Goal: Information Seeking & Learning: Learn about a topic

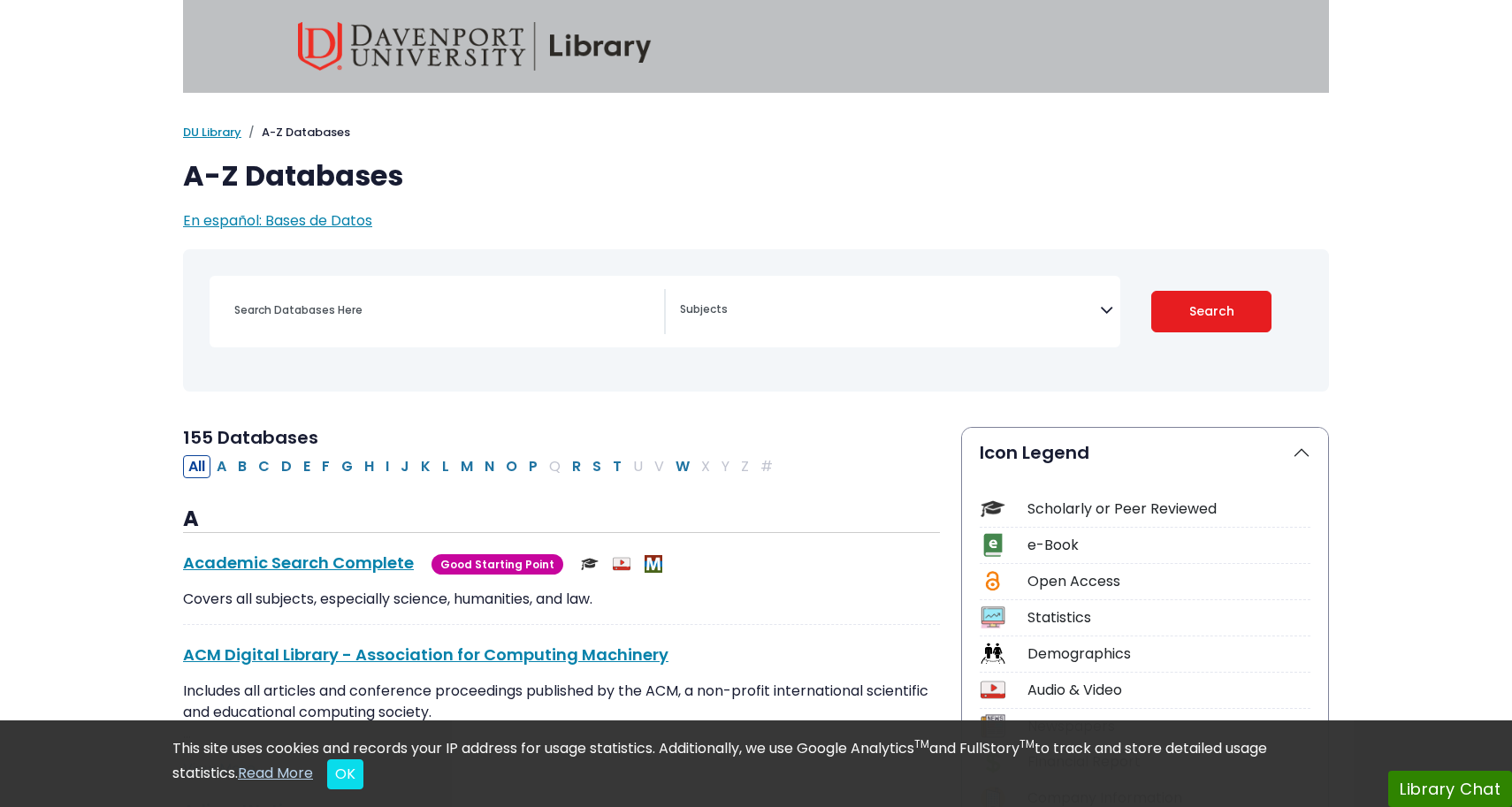
select select "Database Subject Filter"
click at [535, 285] on div "[MEDICAL_DATA] Guide Accounting, Finance & Economics (ACCT, FINC & ECON) Advert…" at bounding box center [664, 312] width 910 height 72
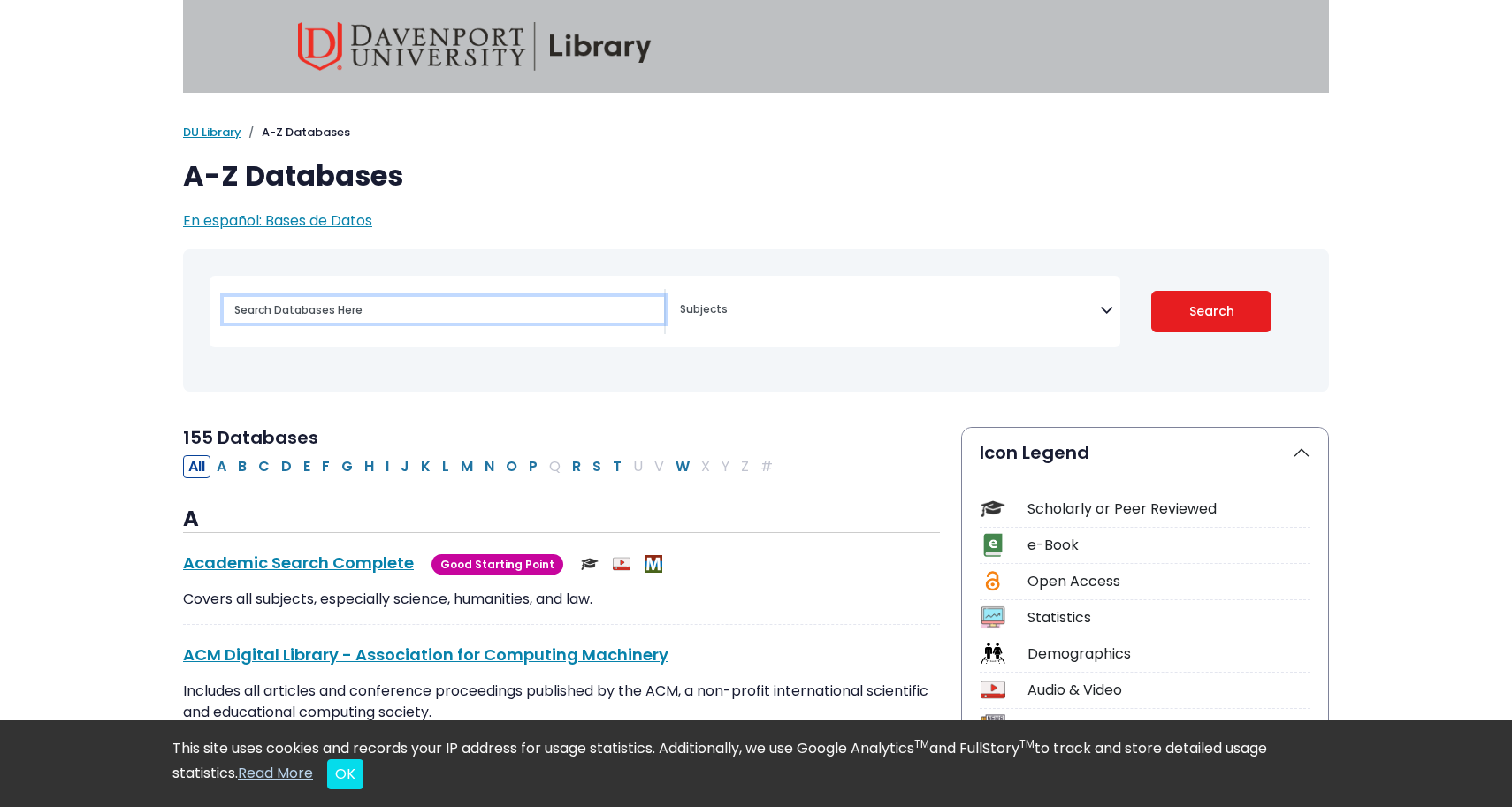
click at [517, 307] on input "Search database by title or keyword" at bounding box center [444, 310] width 441 height 25
paste input "The impact of social media on teenagers' mental health"
type input "The impact of social media on teenagers' mental health"
click at [1211, 310] on button "Search" at bounding box center [1211, 311] width 121 height 42
select select "Database Subject Filter"
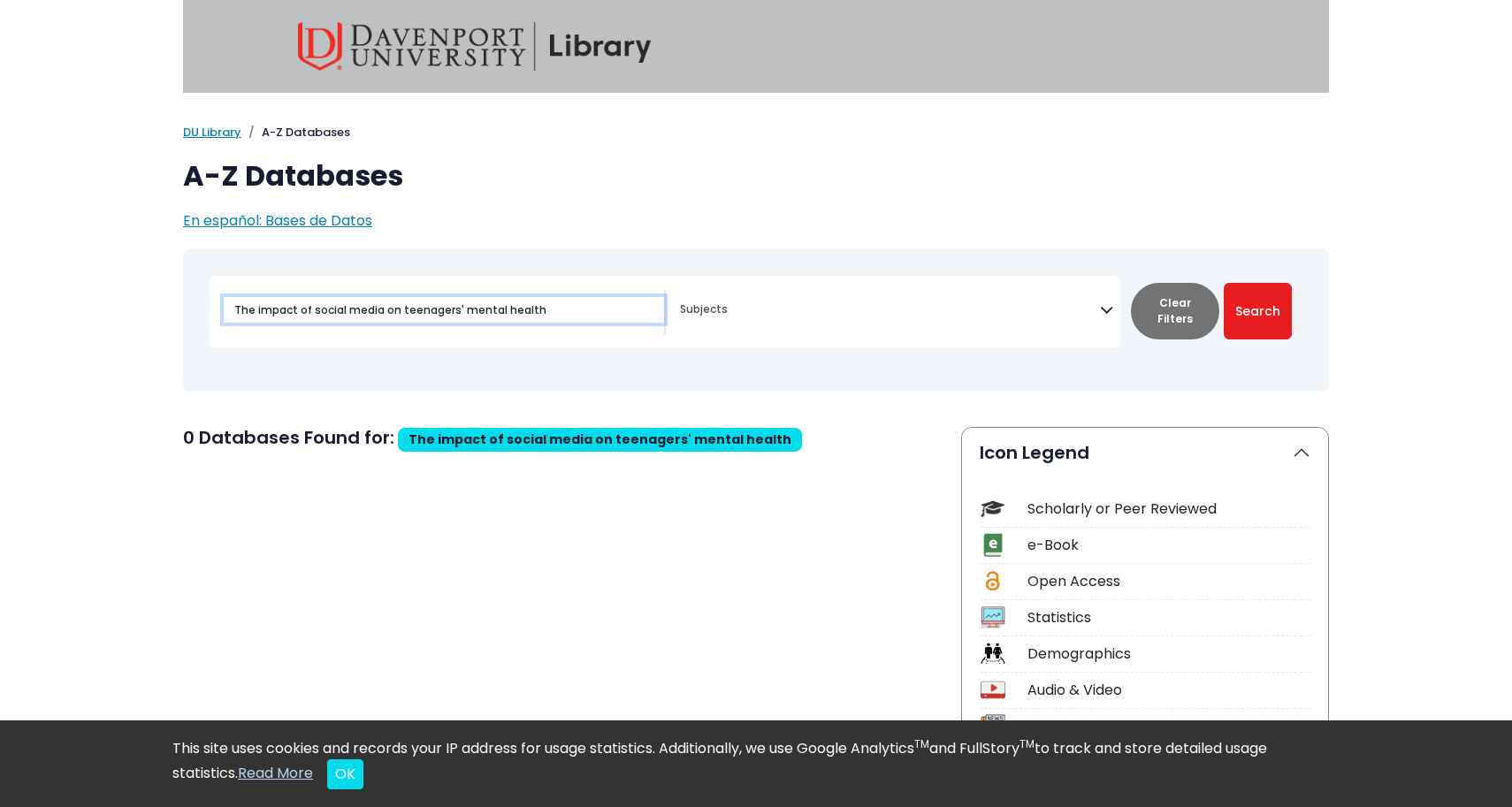
drag, startPoint x: 309, startPoint y: 312, endPoint x: 176, endPoint y: 308, distance: 133.1
click at [176, 311] on div "Toggle search filters navigation [MEDICAL_DATA] Guide" at bounding box center [756, 333] width 1167 height 169
type input "social media on teenagers' mental health"
click at [1257, 310] on button "Search" at bounding box center [1257, 311] width 68 height 56
select select "Database Subject Filter"
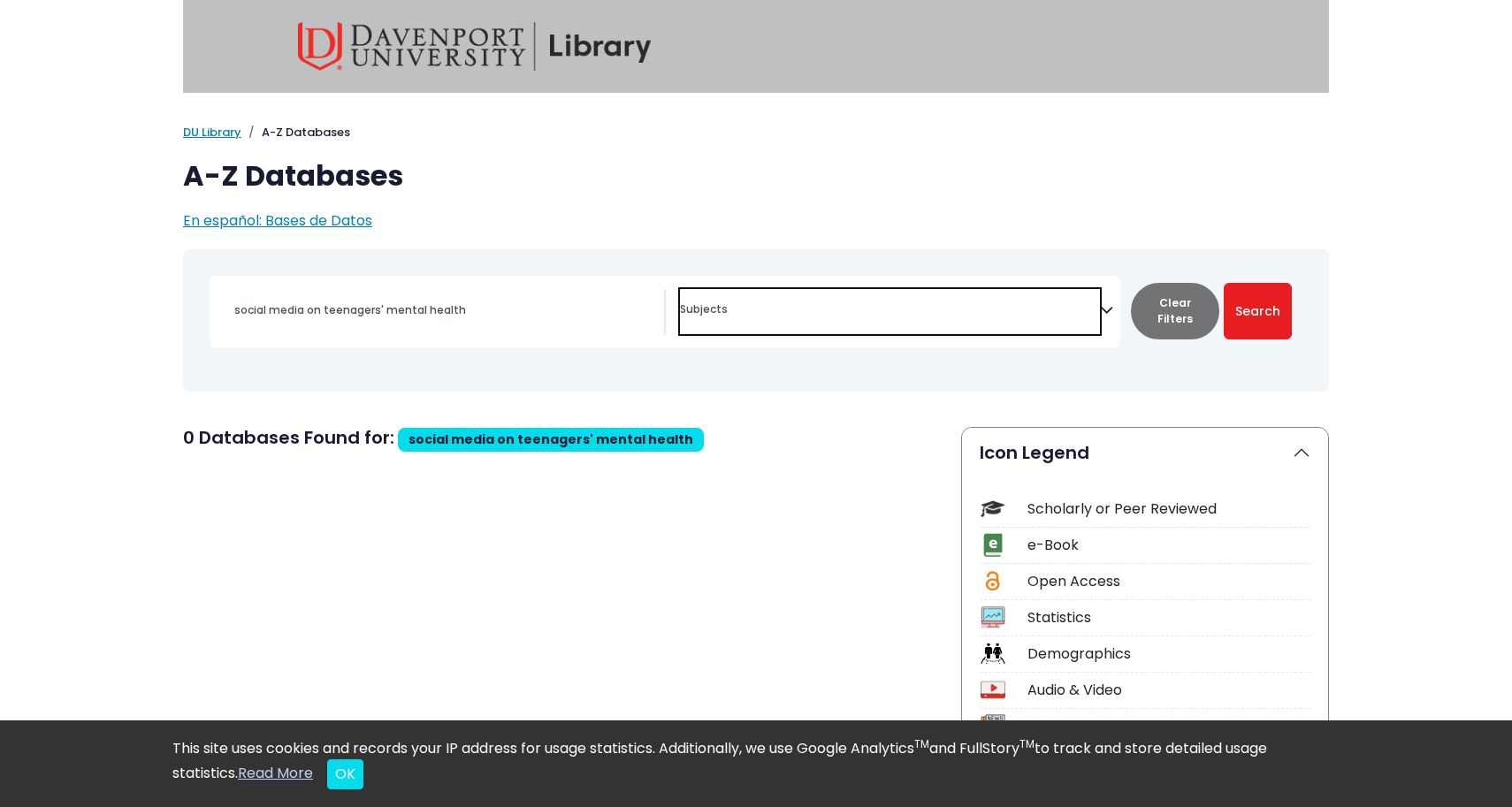
click at [734, 292] on span "Search filters" at bounding box center [890, 311] width 420 height 46
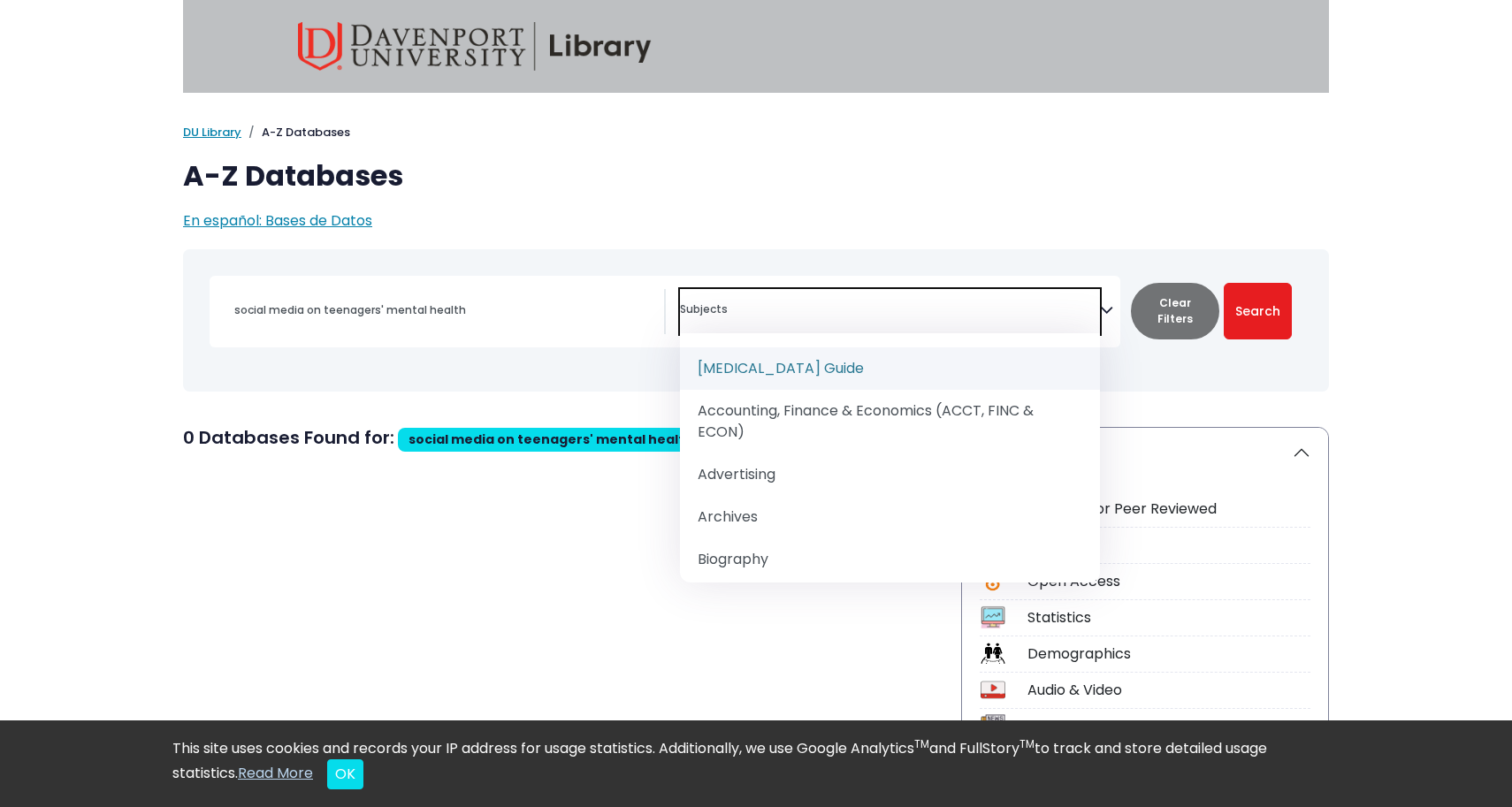
paste textarea "The impact of social media on teenagers' mental health"
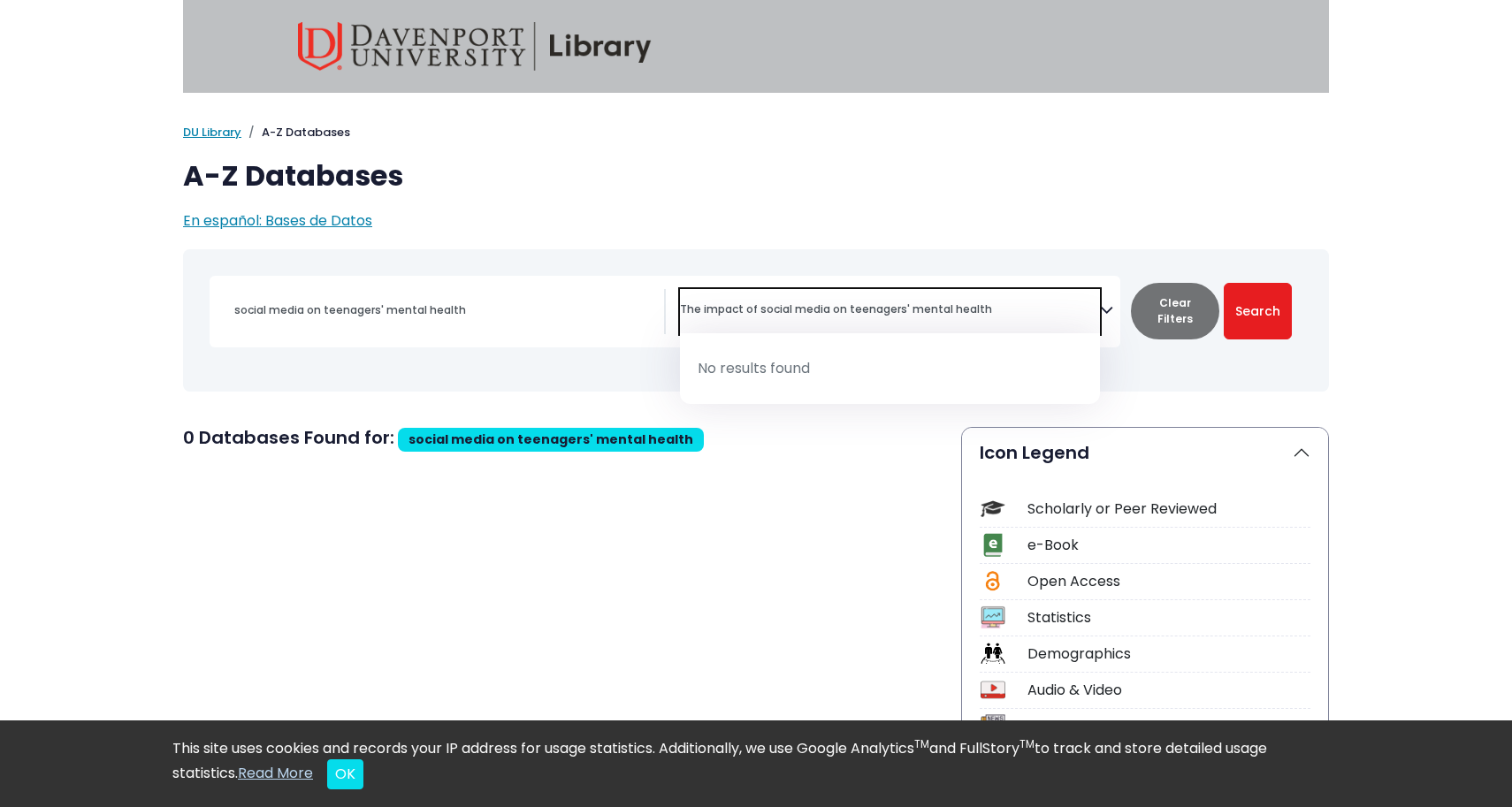
type textarea "The impact of social media on teenagers' mental health"
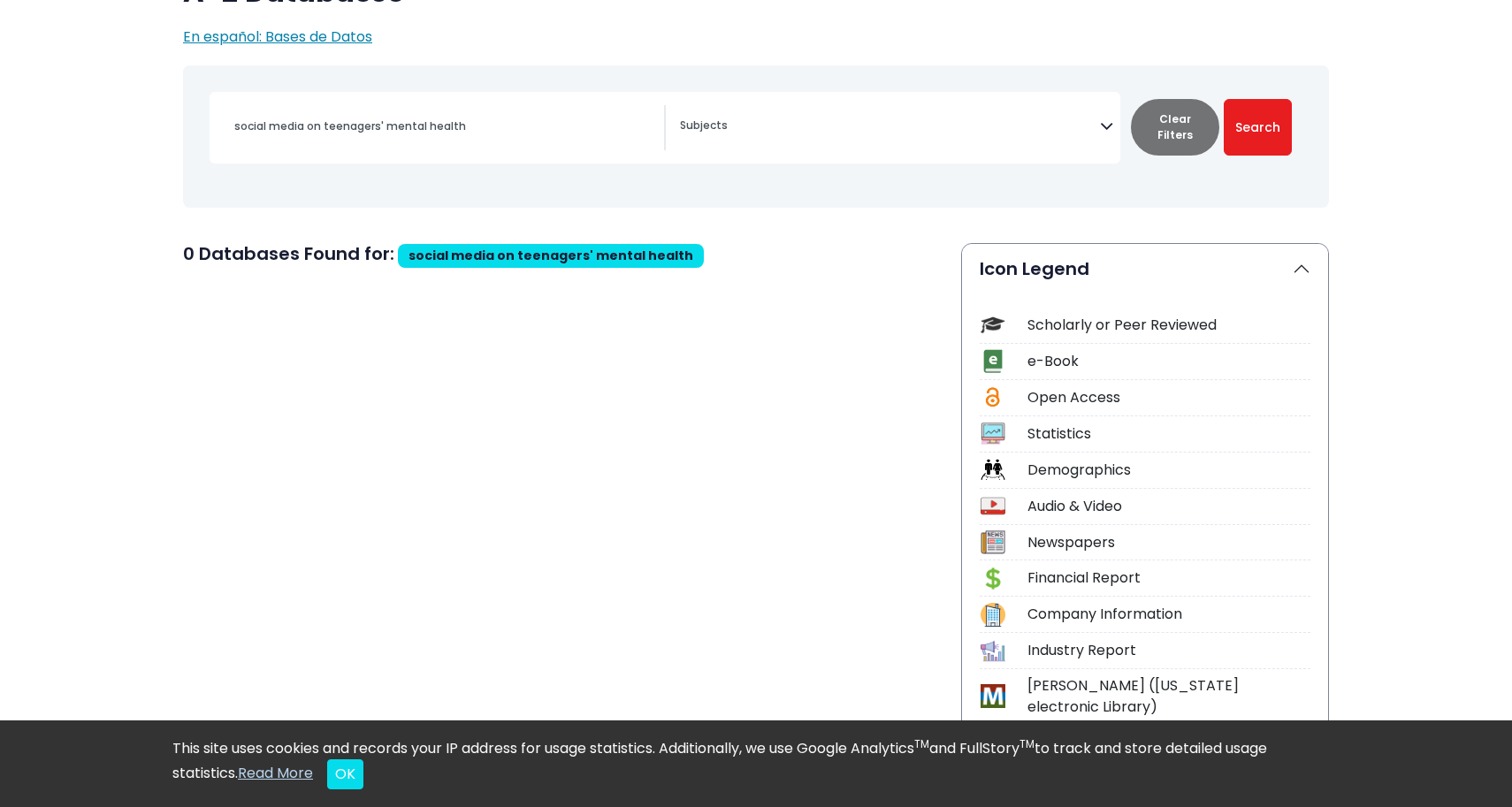
scroll to position [248, 0]
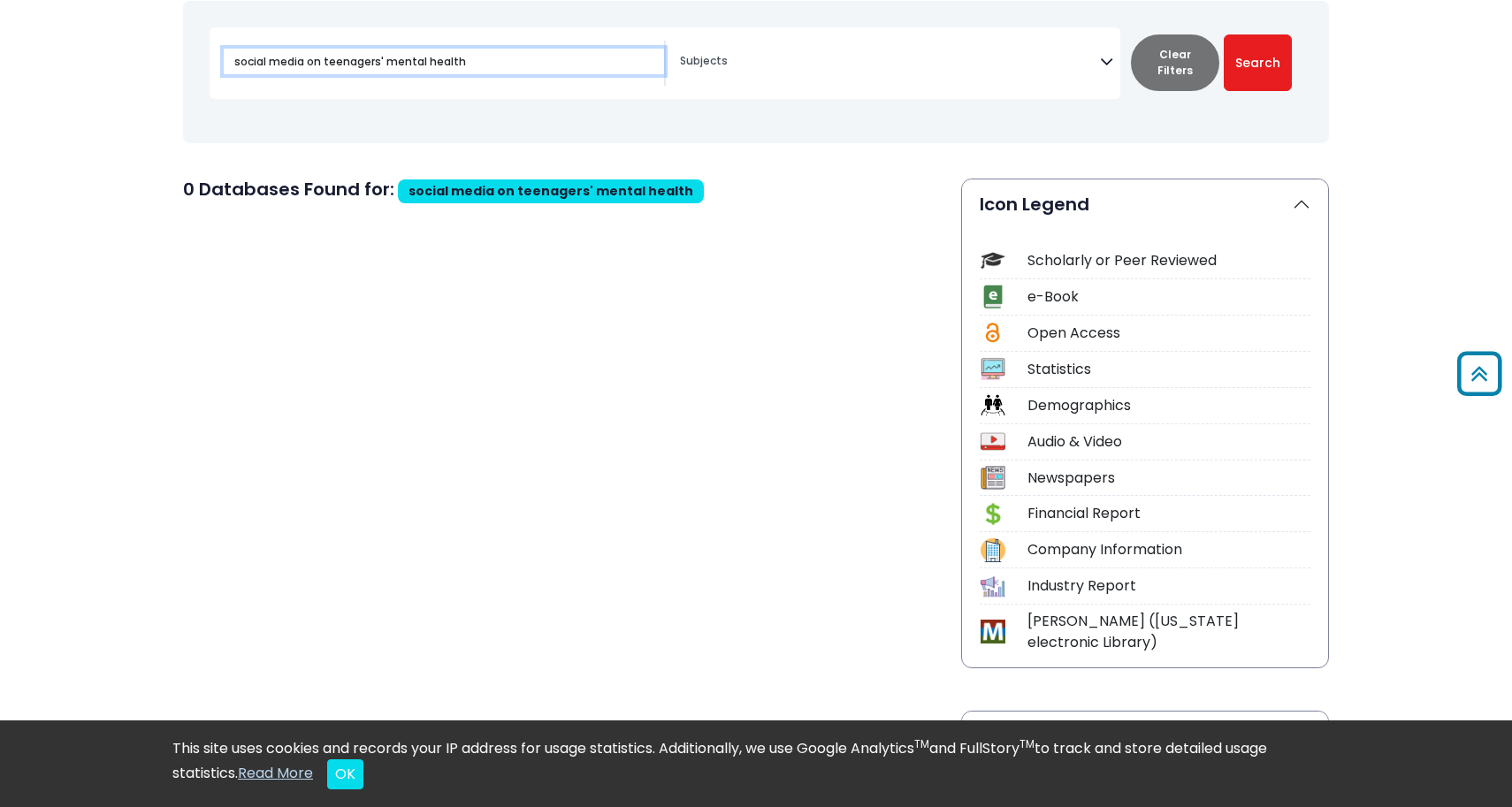
click at [425, 54] on input "social media on teenagers' mental health" at bounding box center [444, 61] width 441 height 25
click at [1255, 48] on button "Search" at bounding box center [1257, 63] width 68 height 56
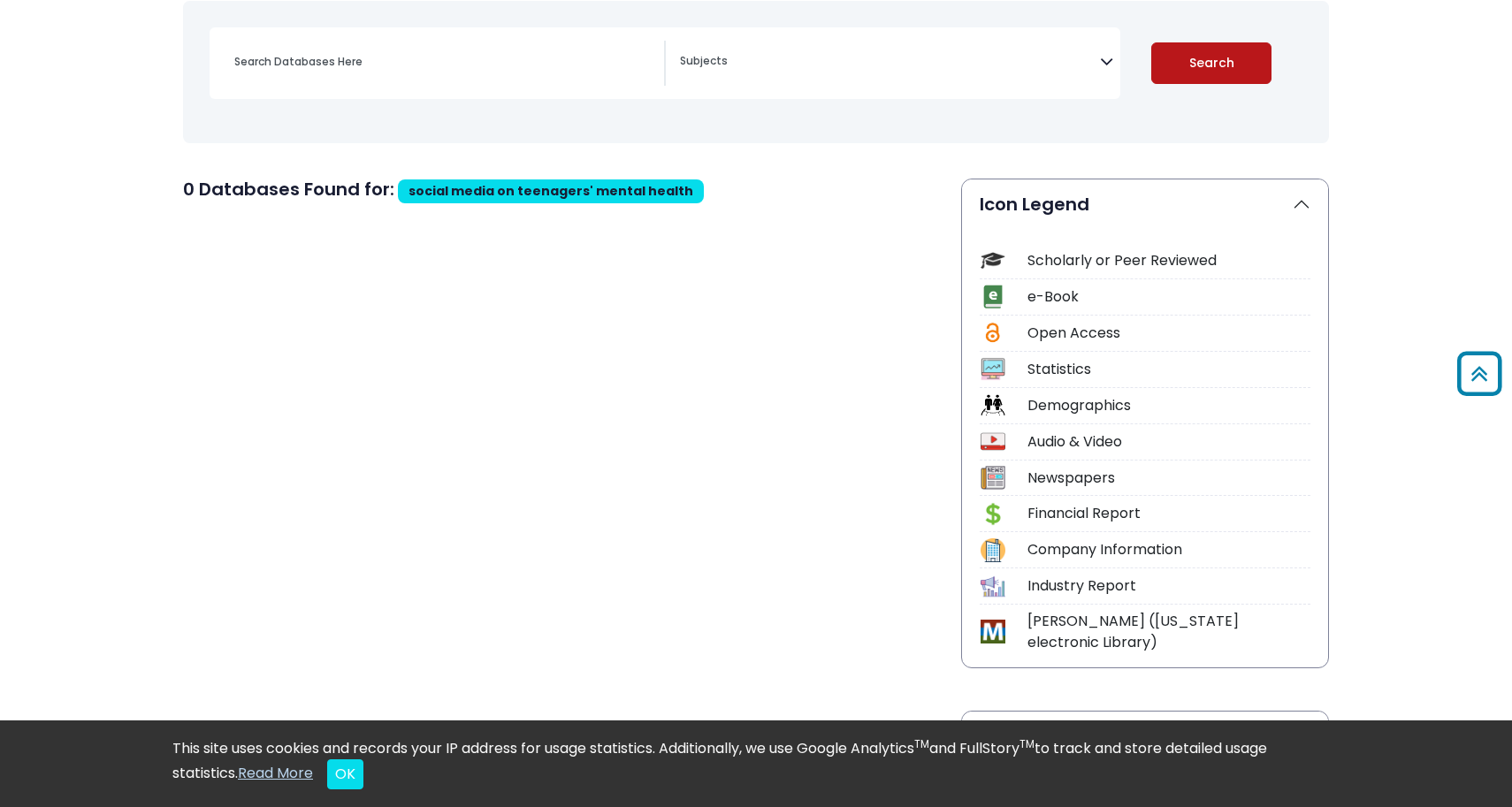
select select "Database Subject Filter"
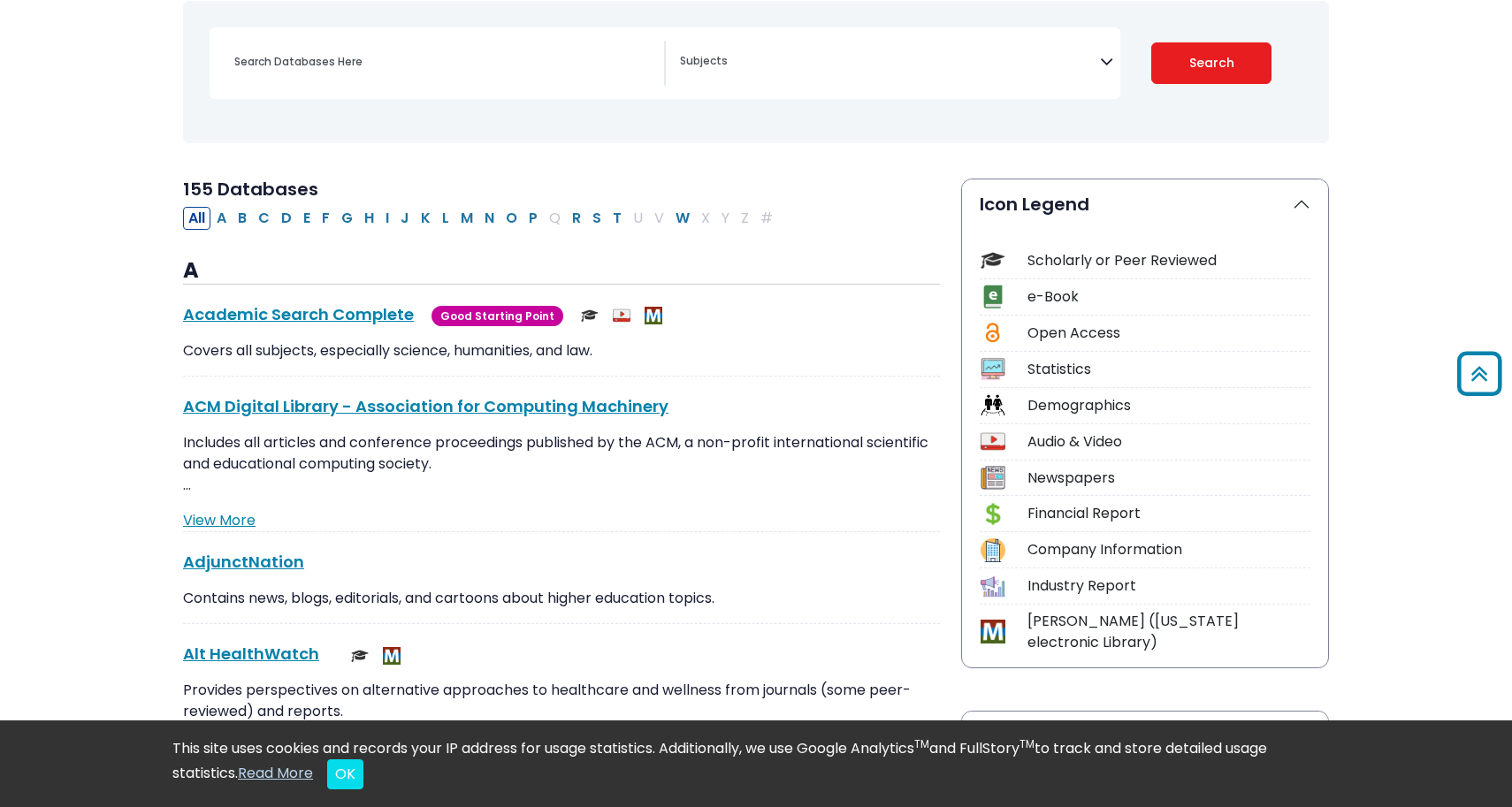
click at [876, 48] on span "Search filters" at bounding box center [890, 58] width 420 height 20
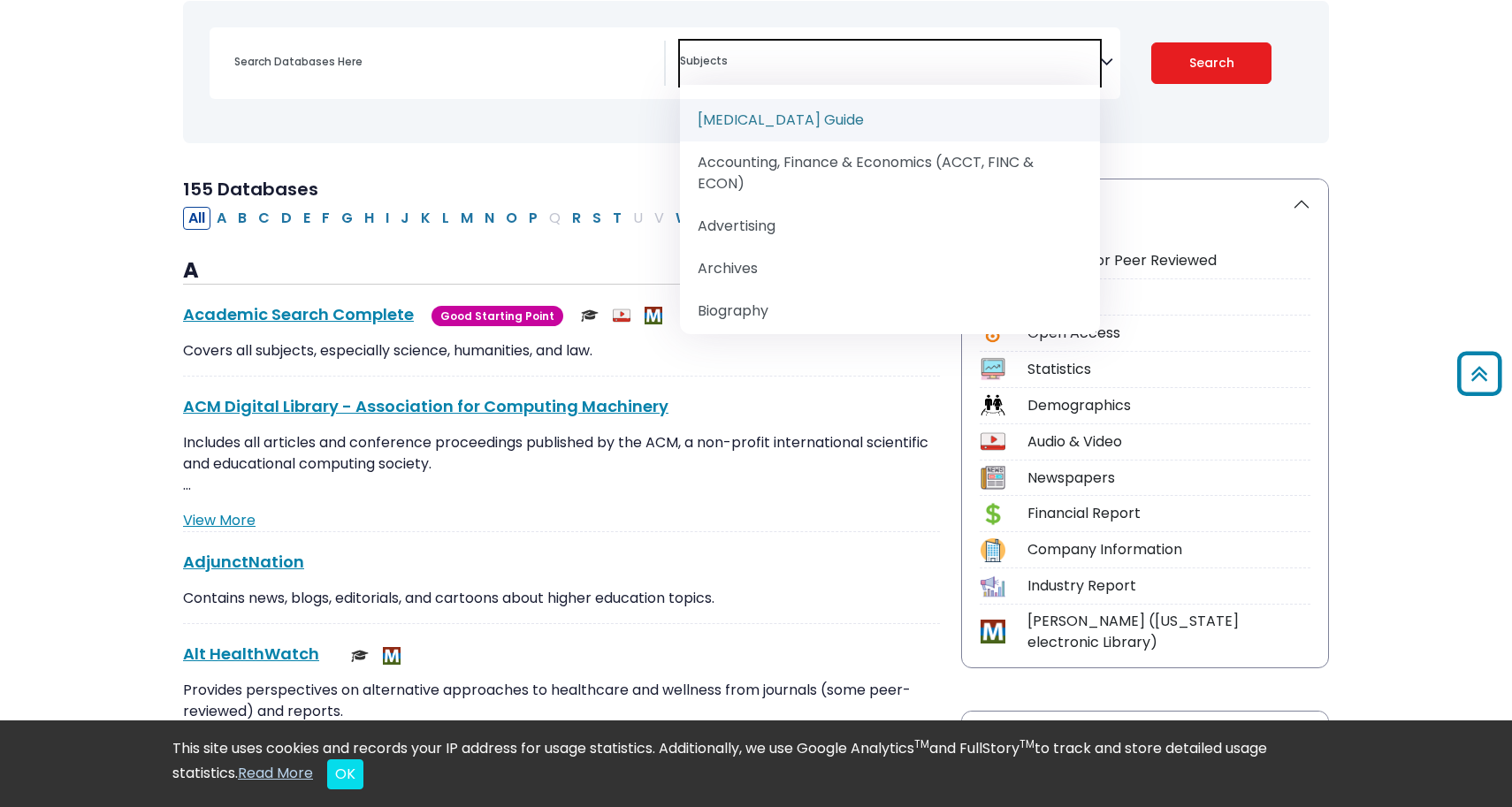
paste textarea "The impact of social media on teenagers' mental health"
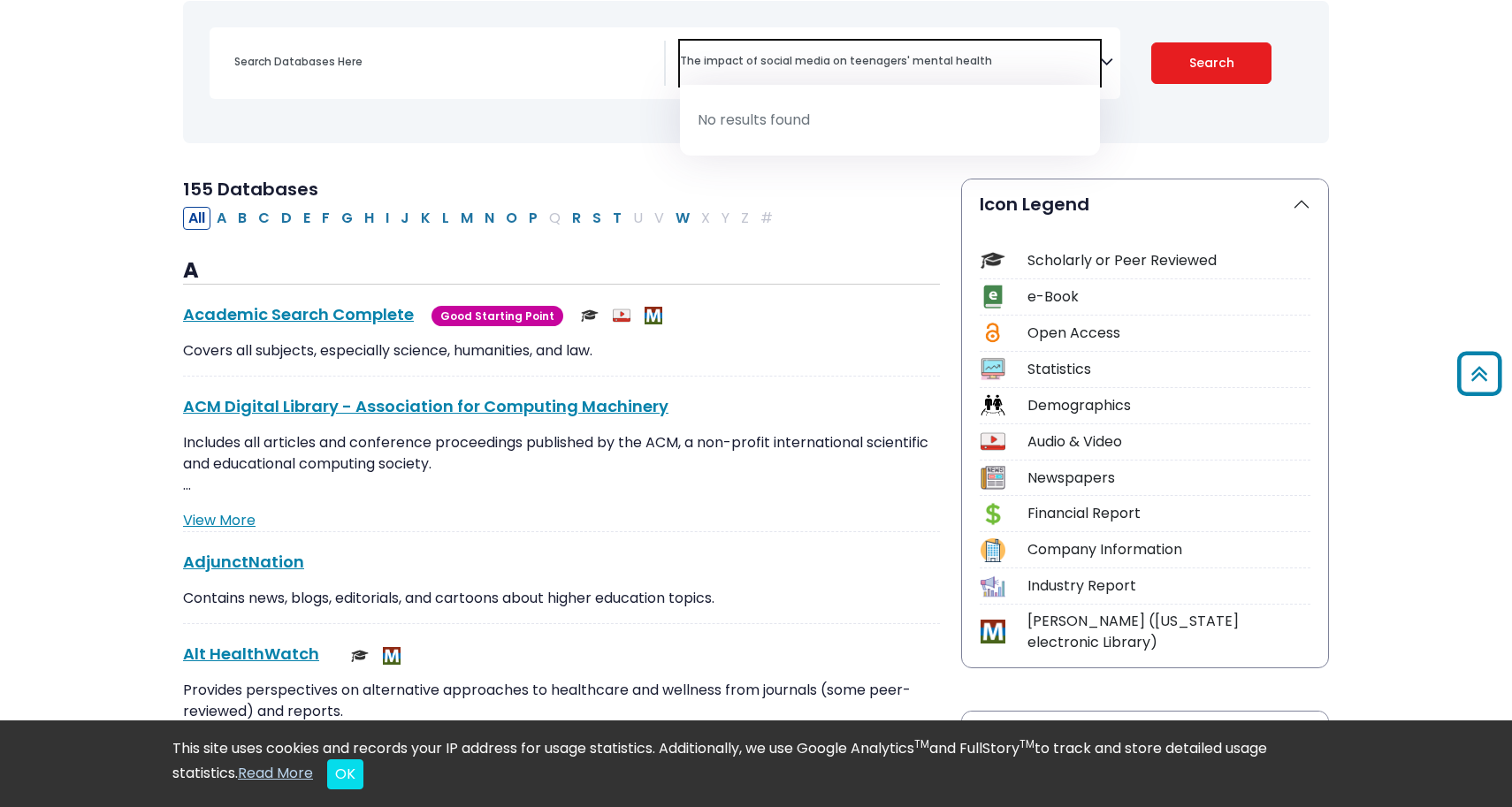
drag, startPoint x: 831, startPoint y: 58, endPoint x: 1123, endPoint y: 44, distance: 292.3
click at [1121, 46] on div "[MEDICAL_DATA] Guide Advertising" at bounding box center [756, 63] width 1093 height 72
type textarea "on teenagers' mental health"
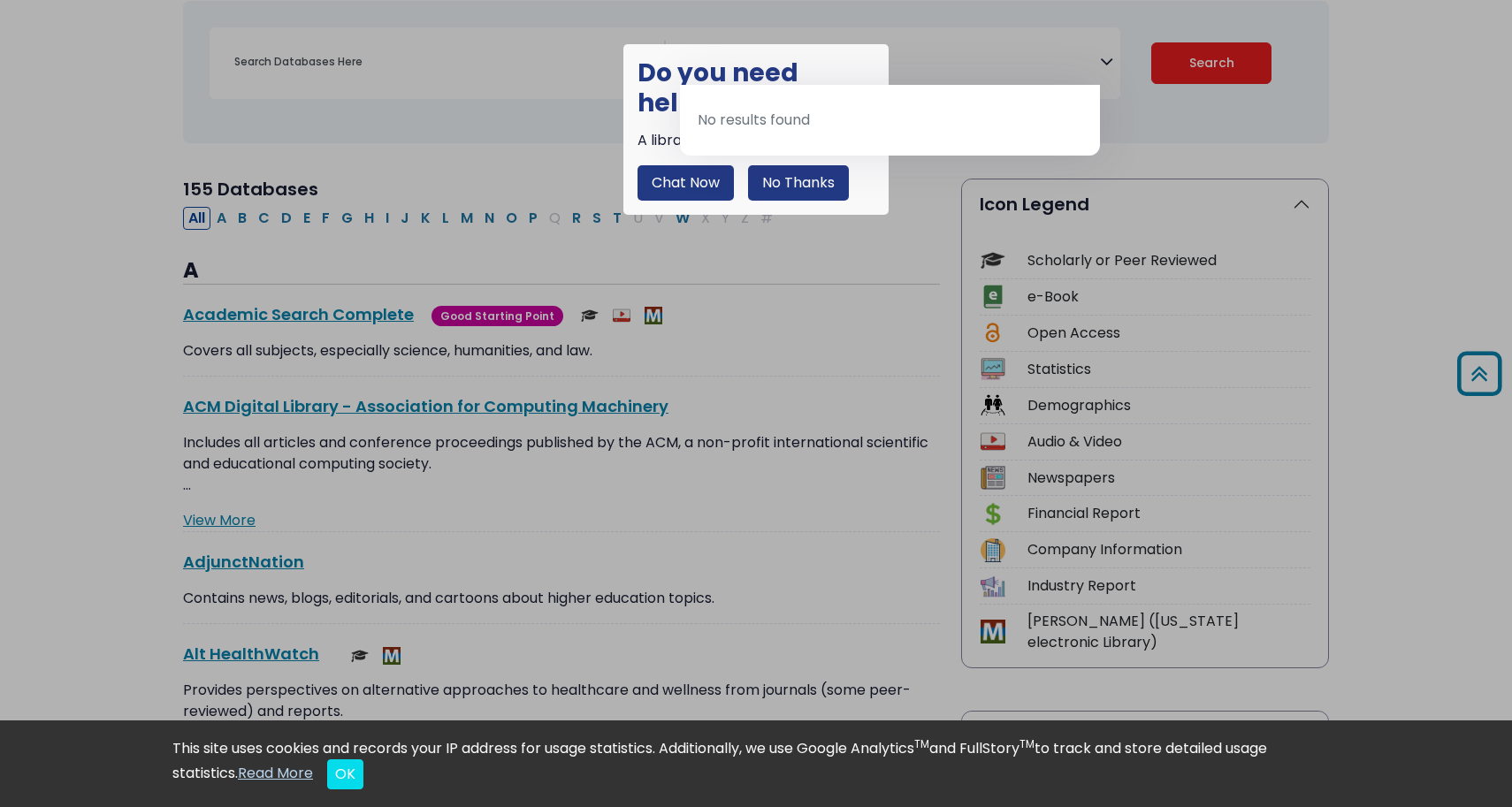
click at [828, 119] on li "No results found" at bounding box center [890, 120] width 420 height 43
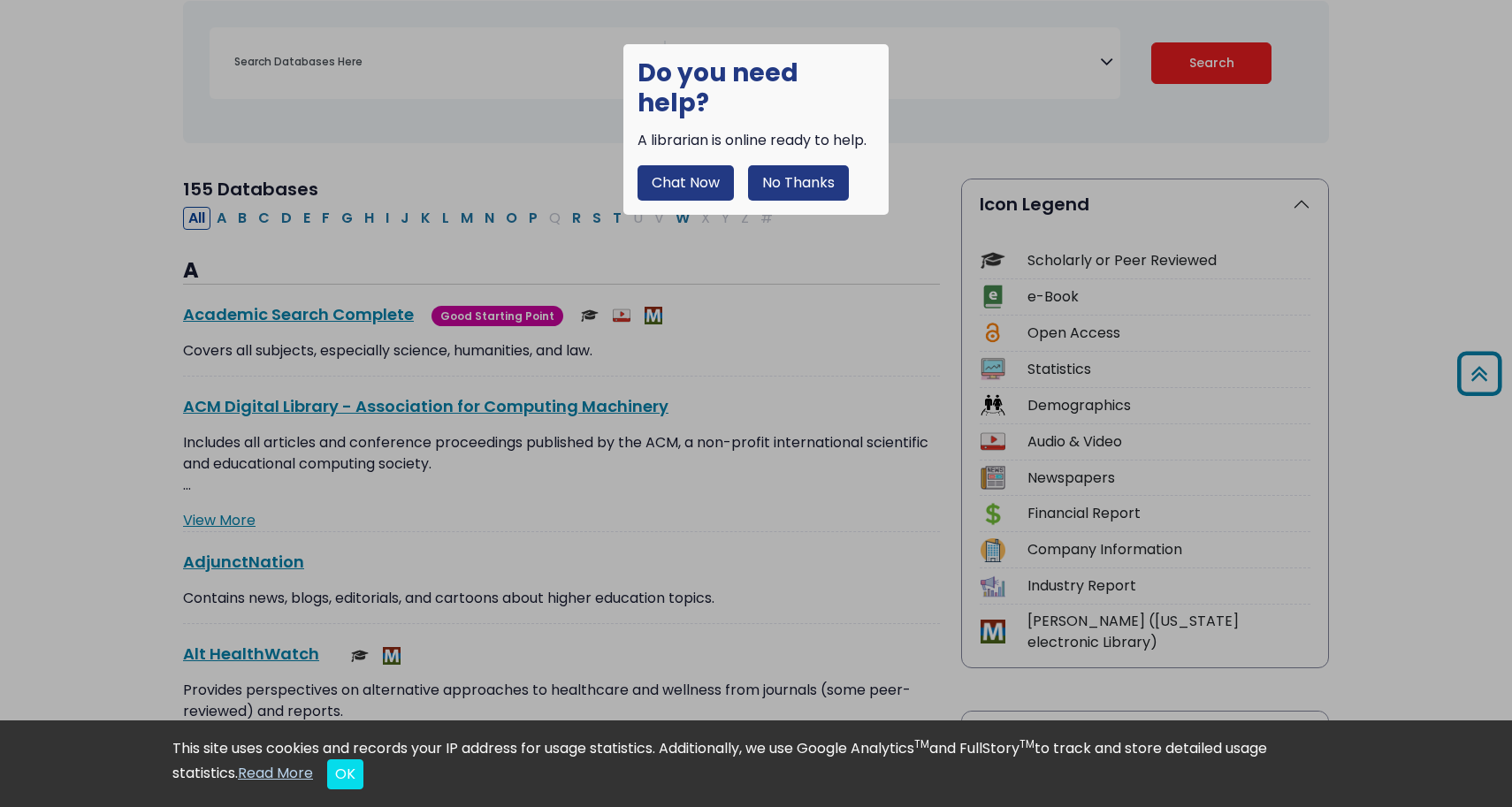
click at [663, 167] on button "Chat Now" at bounding box center [685, 183] width 96 height 36
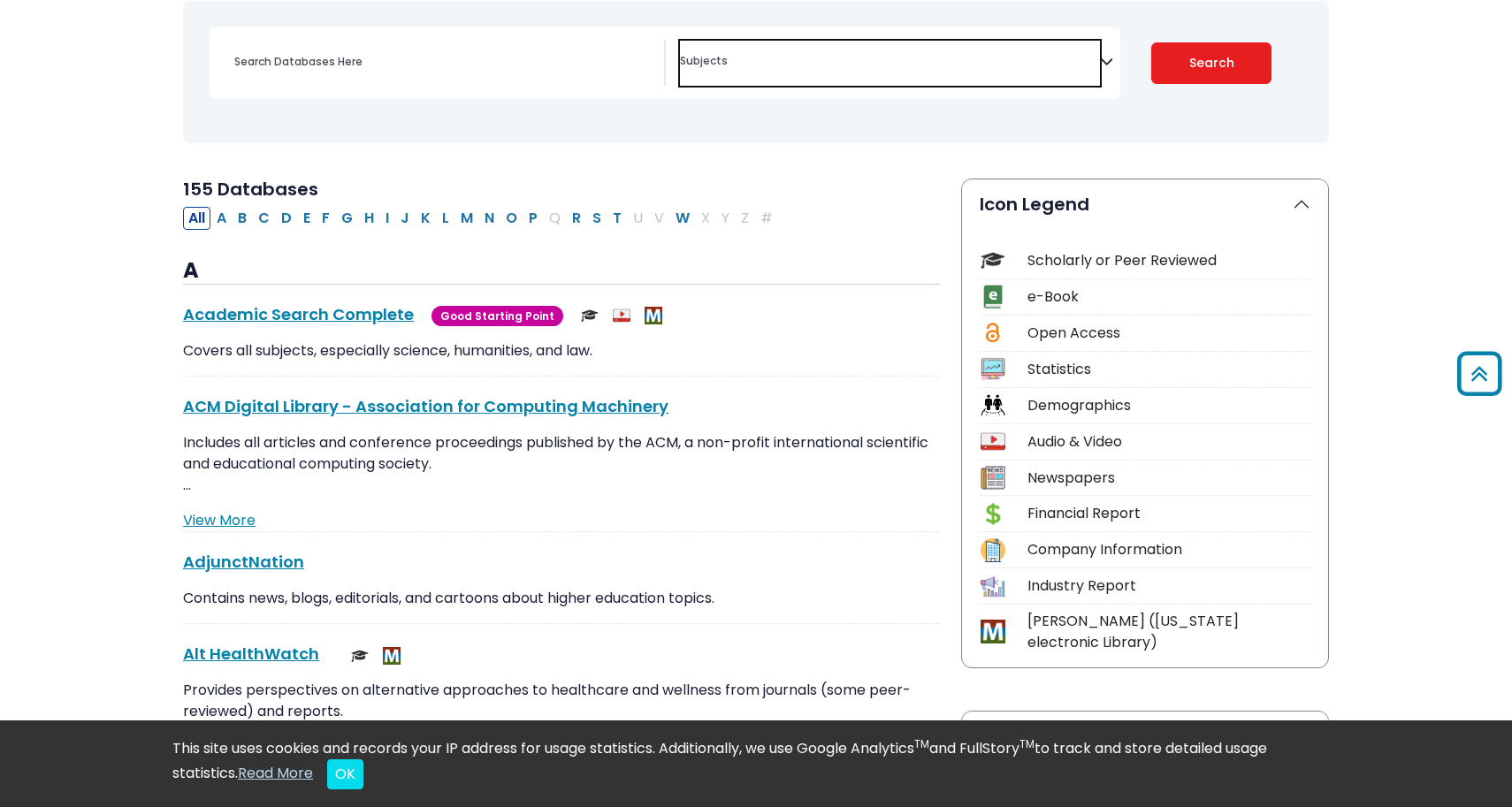
click at [805, 45] on span "Search filters" at bounding box center [890, 63] width 420 height 46
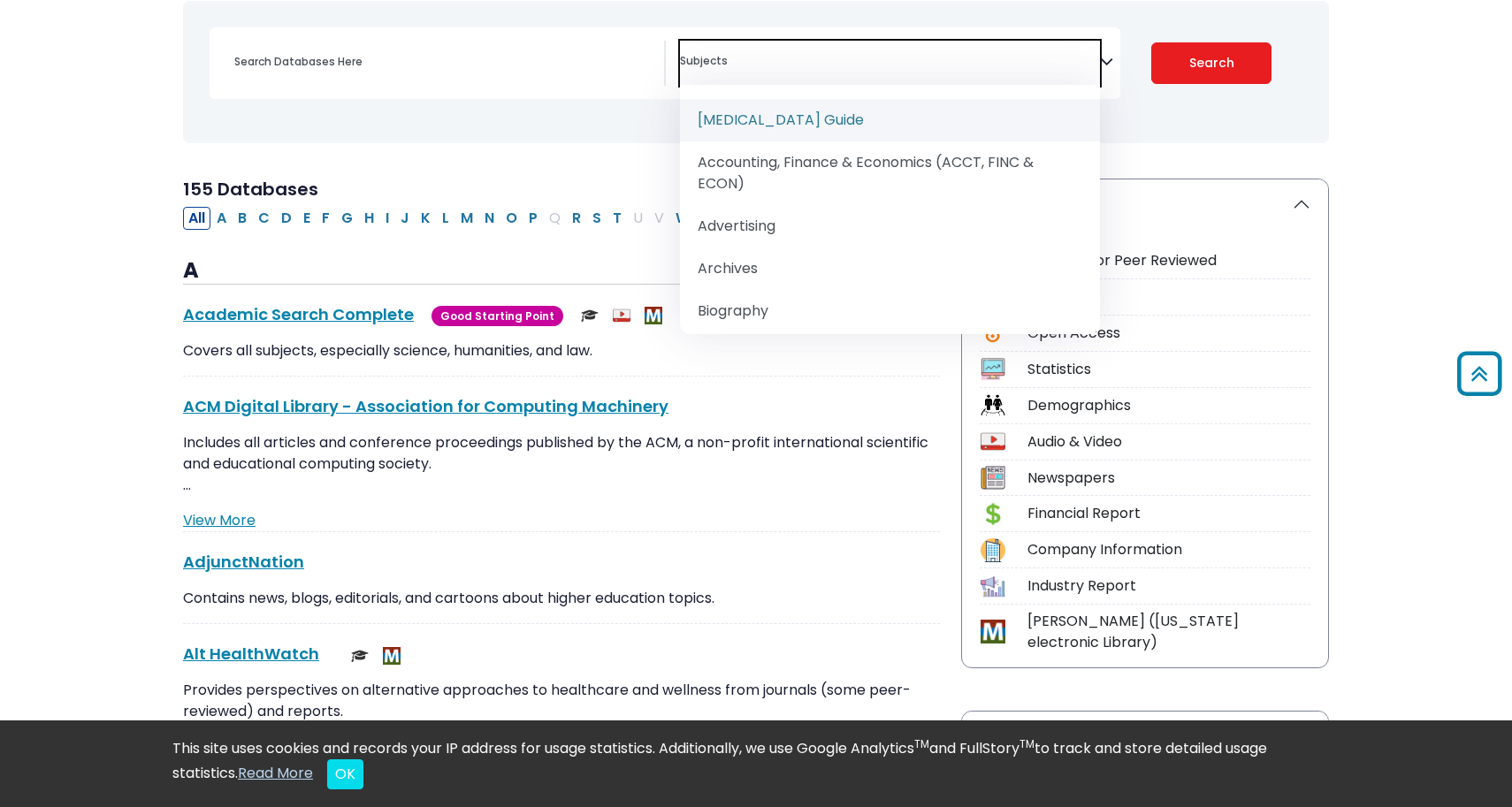
click at [805, 45] on span "Search filters" at bounding box center [890, 63] width 420 height 46
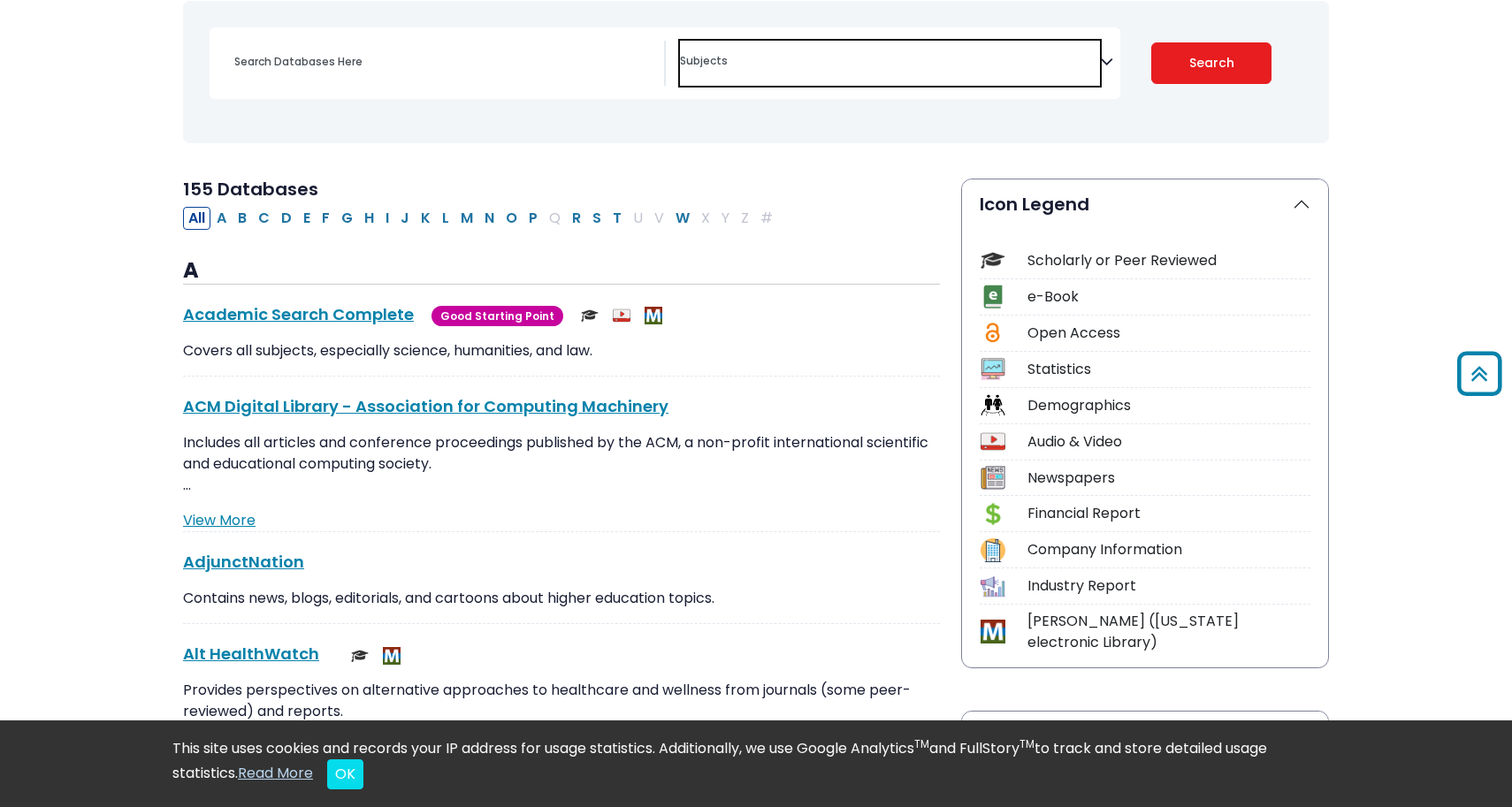
click at [805, 42] on span "Search filters" at bounding box center [890, 63] width 420 height 46
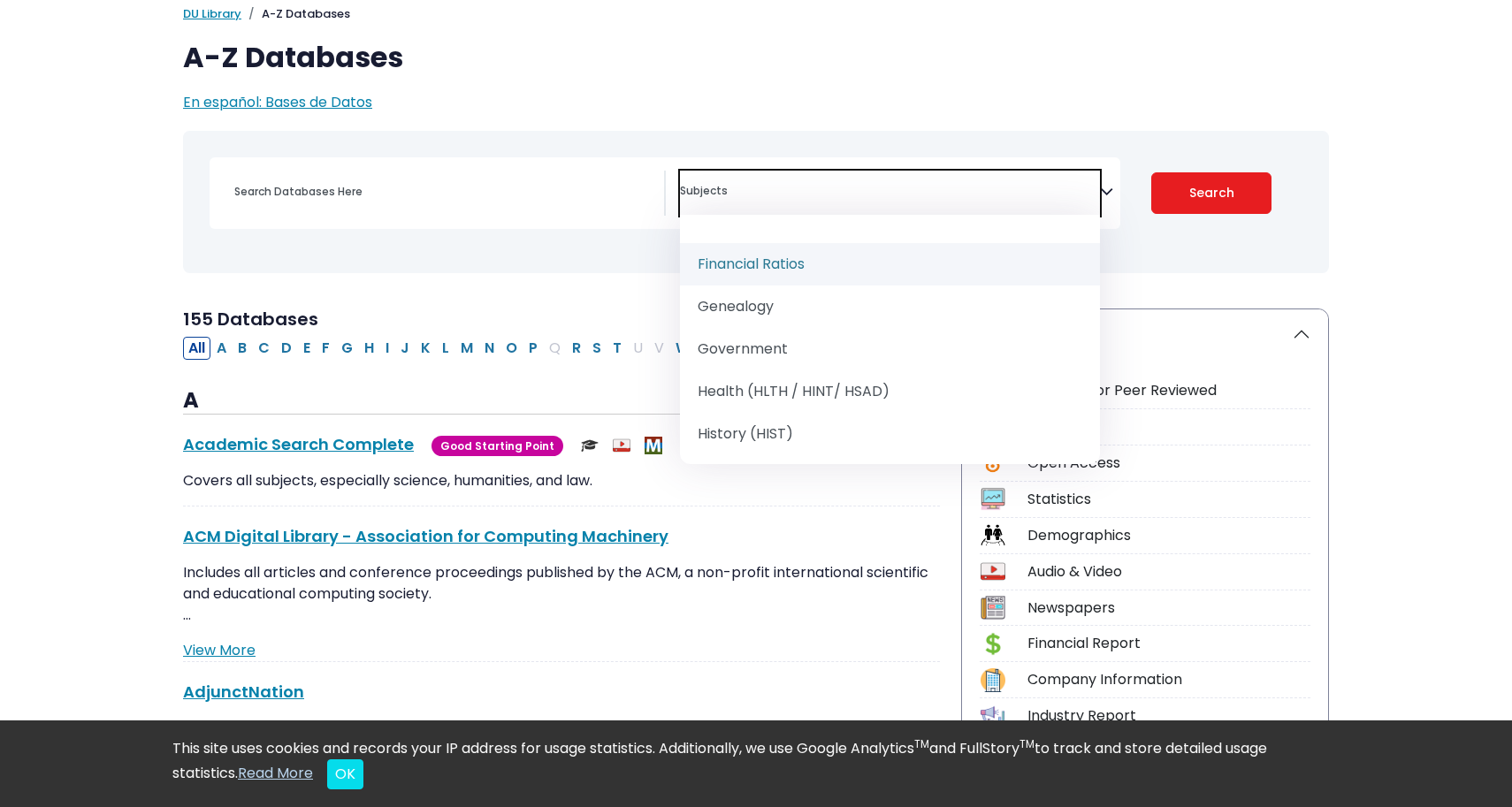
scroll to position [1064, 0]
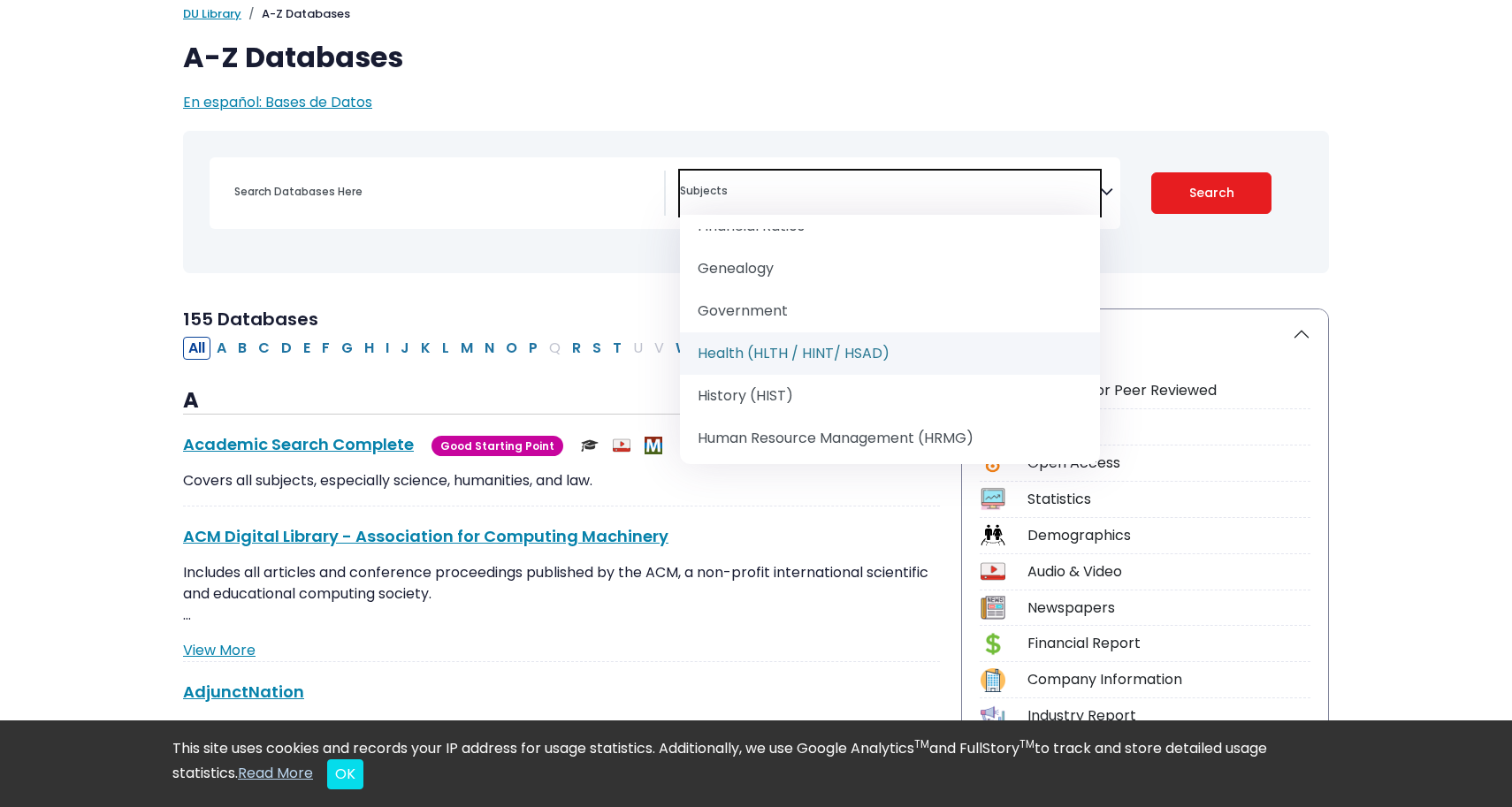
select select "219061"
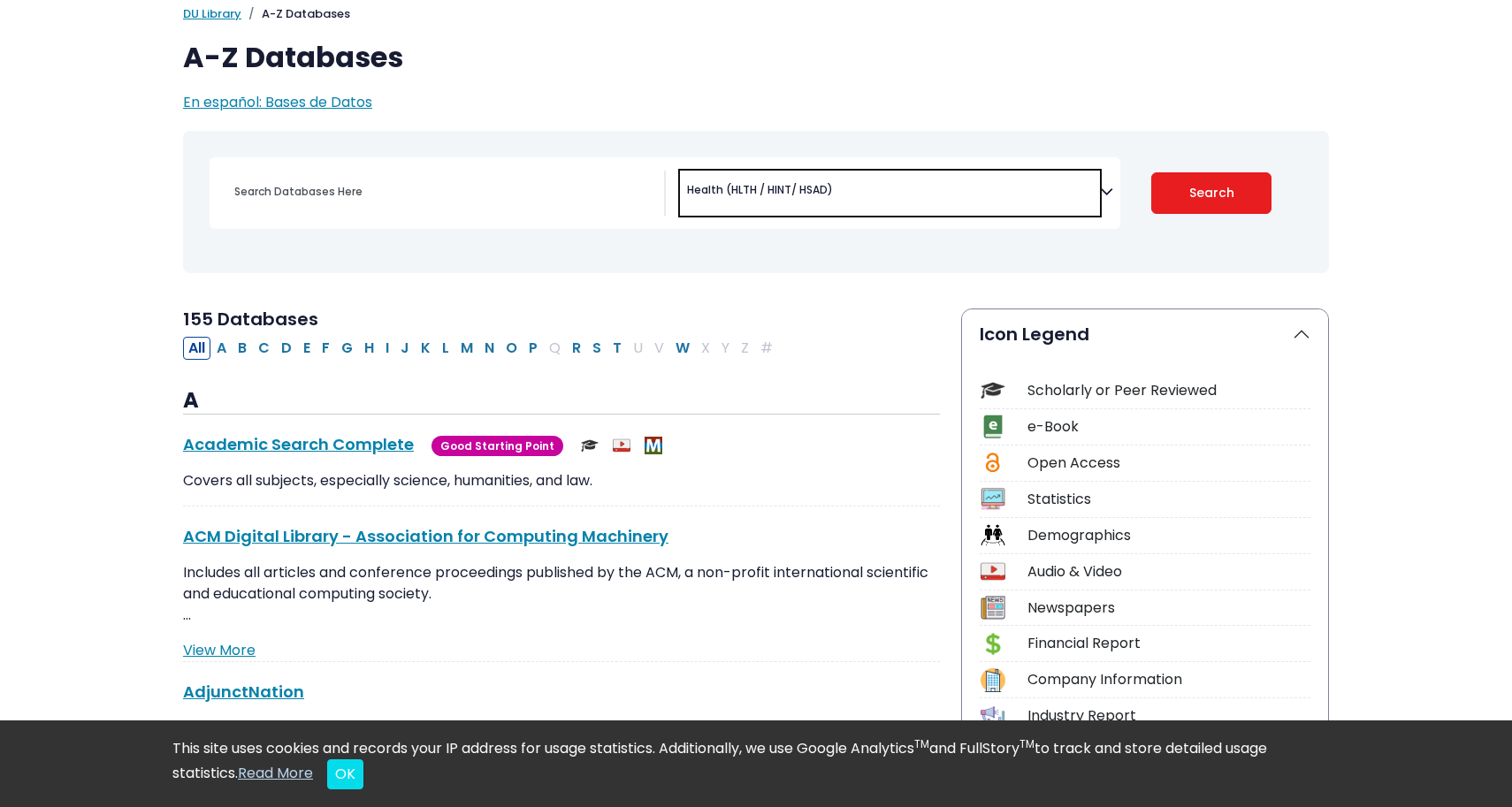
scroll to position [573, 0]
click at [1188, 202] on button "Search" at bounding box center [1211, 193] width 121 height 42
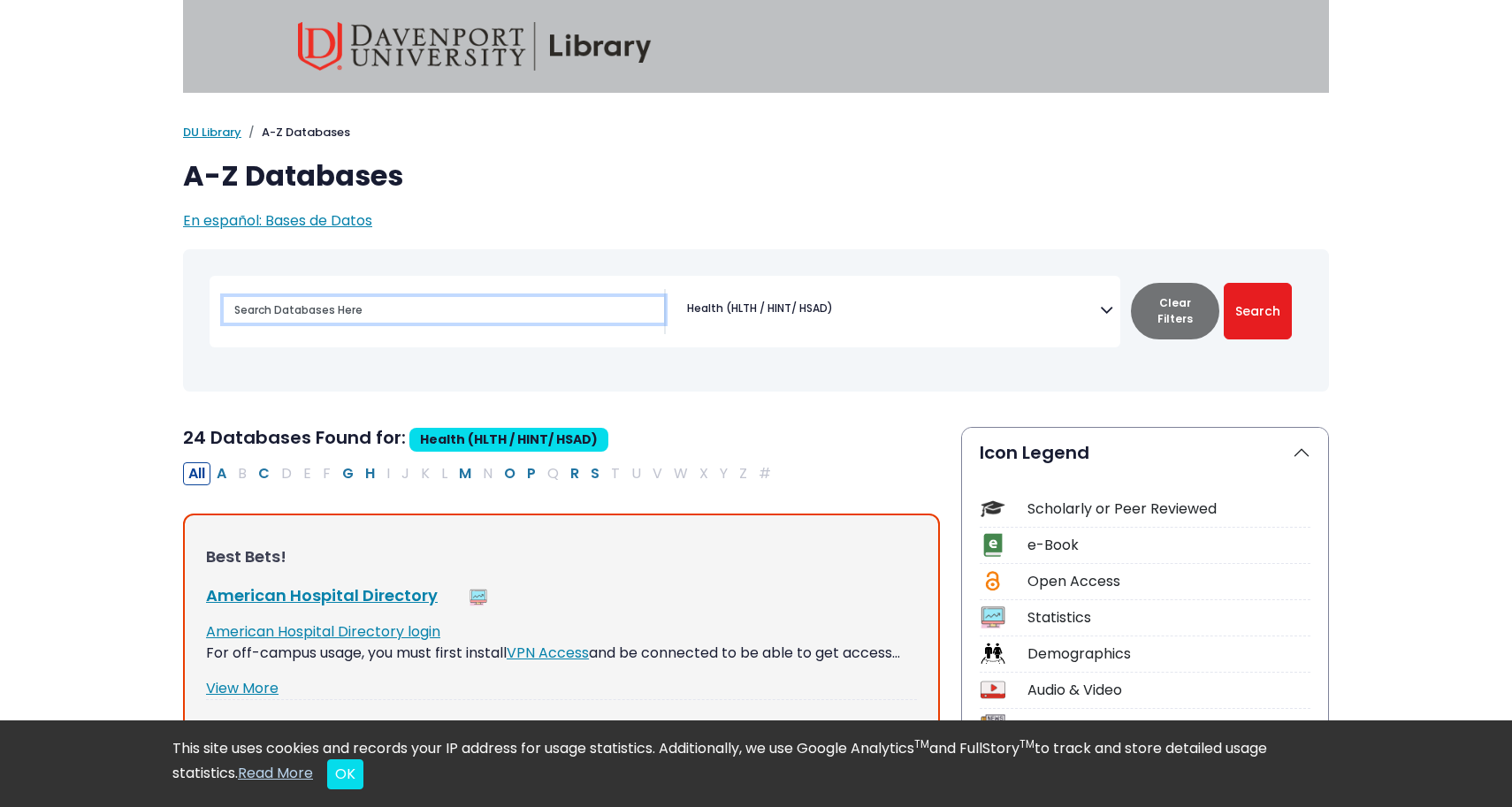
click at [488, 302] on input "Search database by title or keyword" at bounding box center [444, 310] width 441 height 25
type input "mental health"
click at [1257, 310] on button "Search" at bounding box center [1257, 311] width 68 height 56
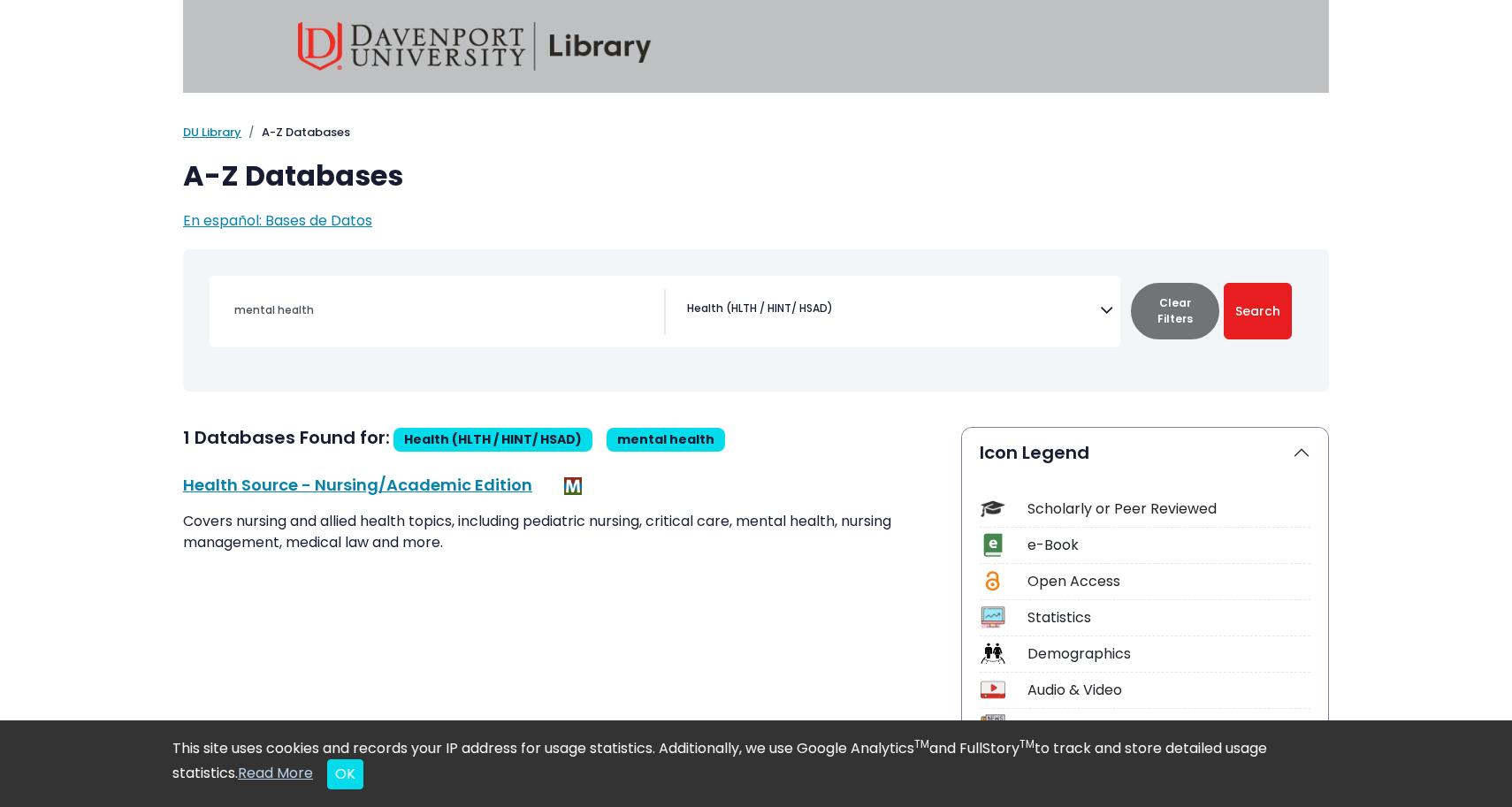
click at [758, 288] on div "mental health [MEDICAL_DATA] Guide Accounting, Finance & Economics (ACCT, FINC …" at bounding box center [664, 312] width 910 height 72
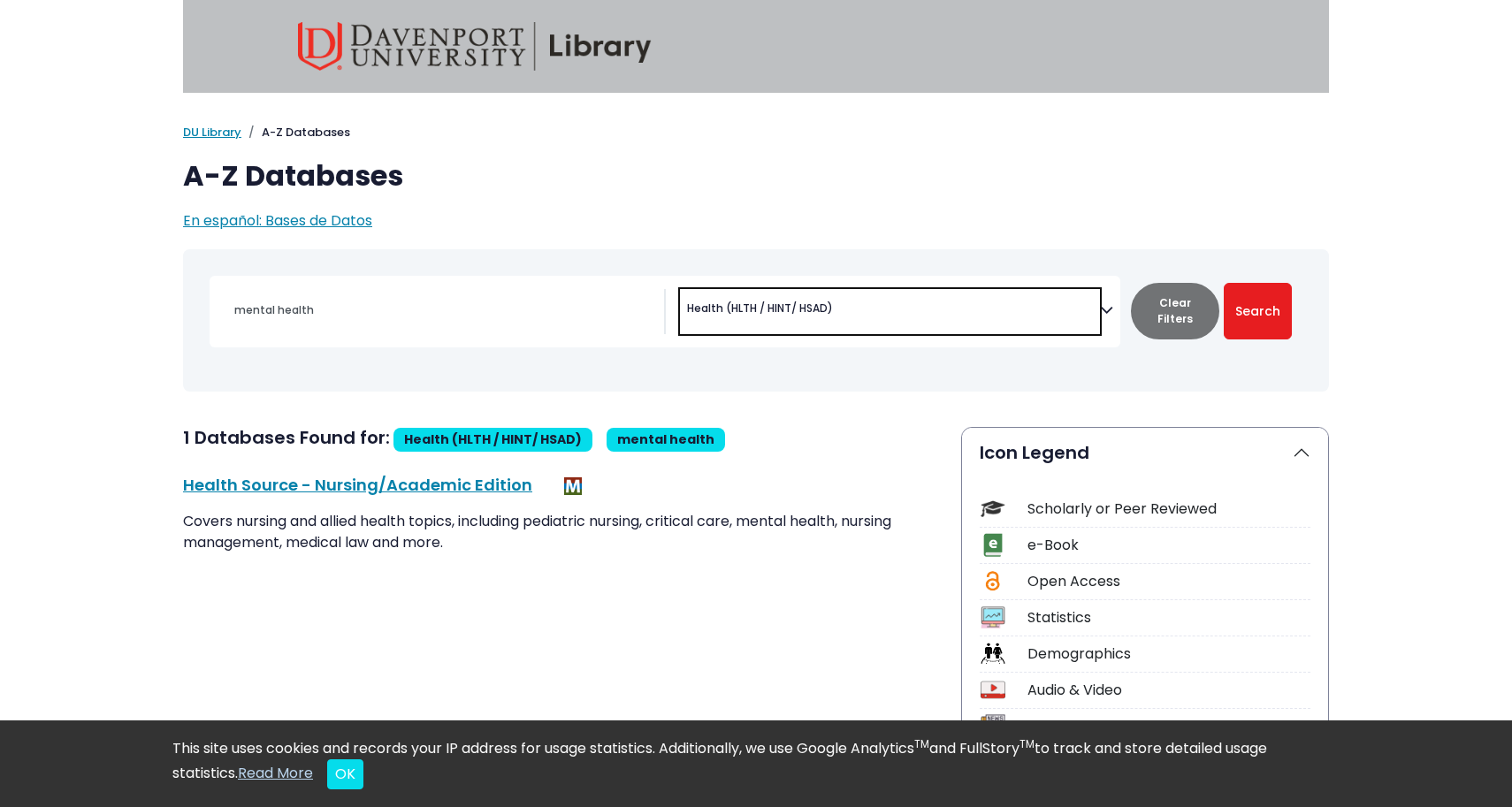
click at [749, 306] on span "Health (HLTH / HINT/ HSAD)" at bounding box center [759, 308] width 146 height 16
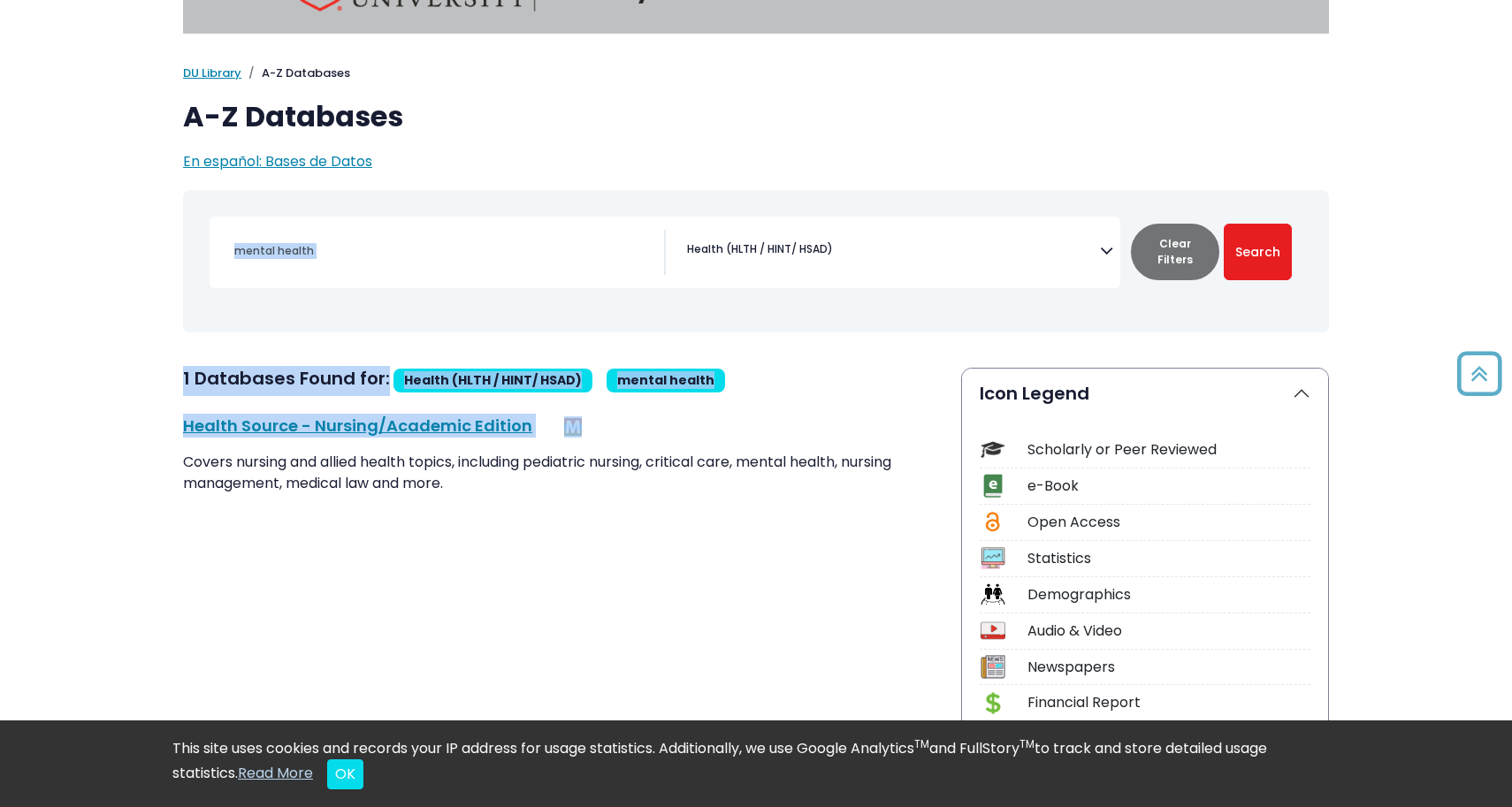
scroll to position [46, 0]
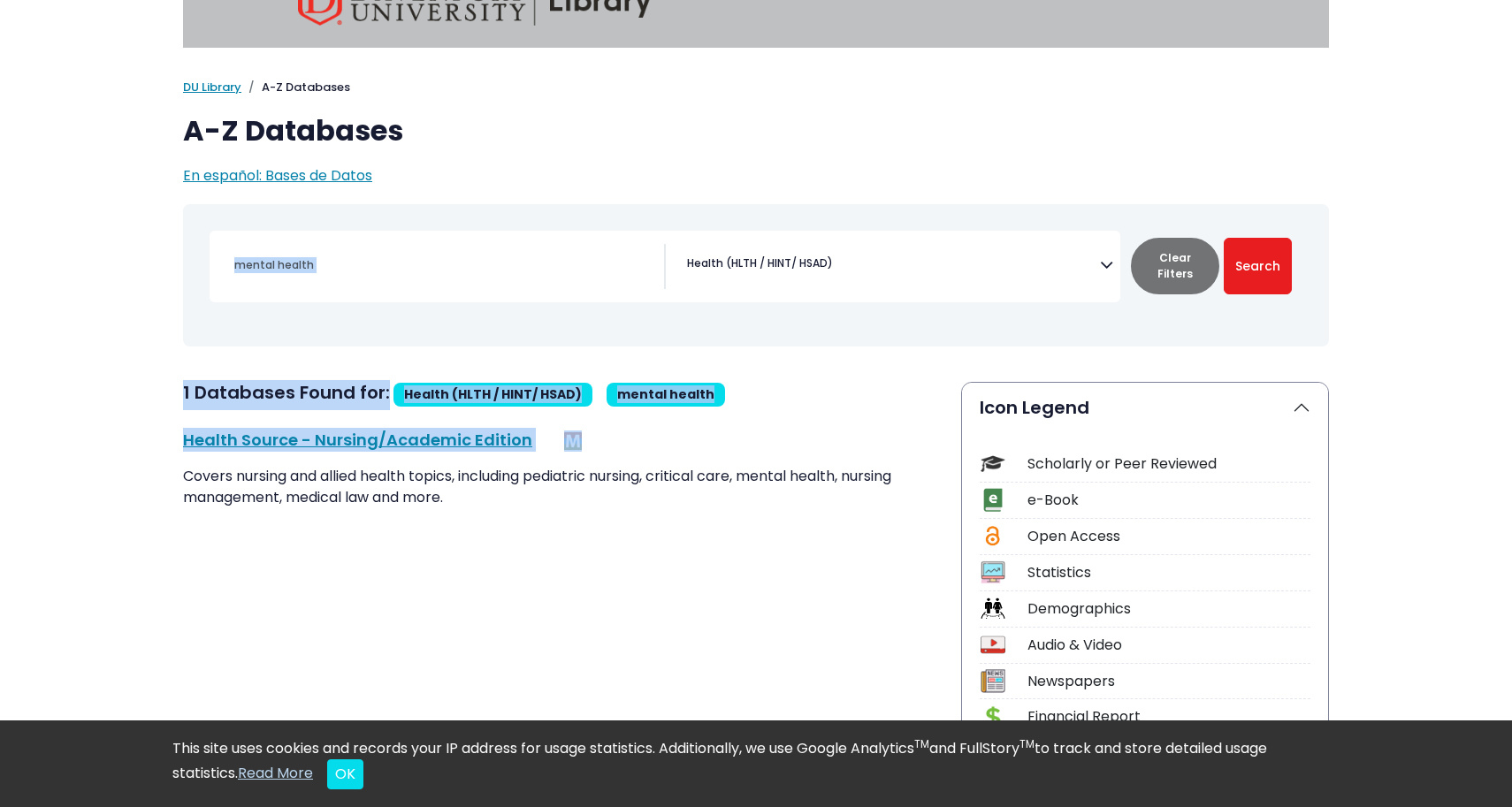
click at [1169, 263] on button "Clear Filters" at bounding box center [1174, 266] width 88 height 56
select select "Database Subject Filter"
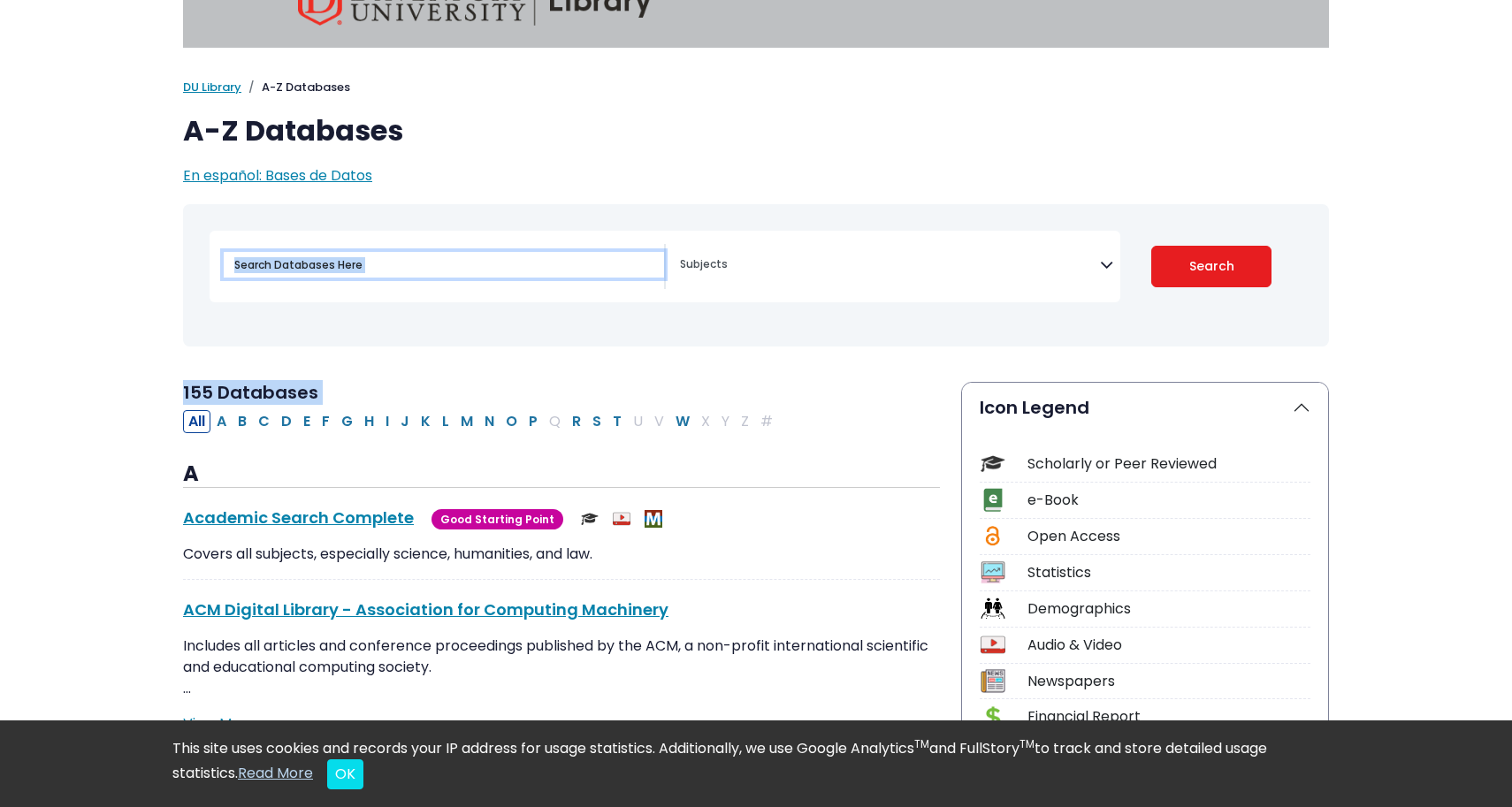
click at [424, 264] on input "Search database by title or keyword" at bounding box center [444, 264] width 441 height 25
type input "n"
type input "mental health"
click at [1211, 265] on button "Search" at bounding box center [1211, 266] width 121 height 42
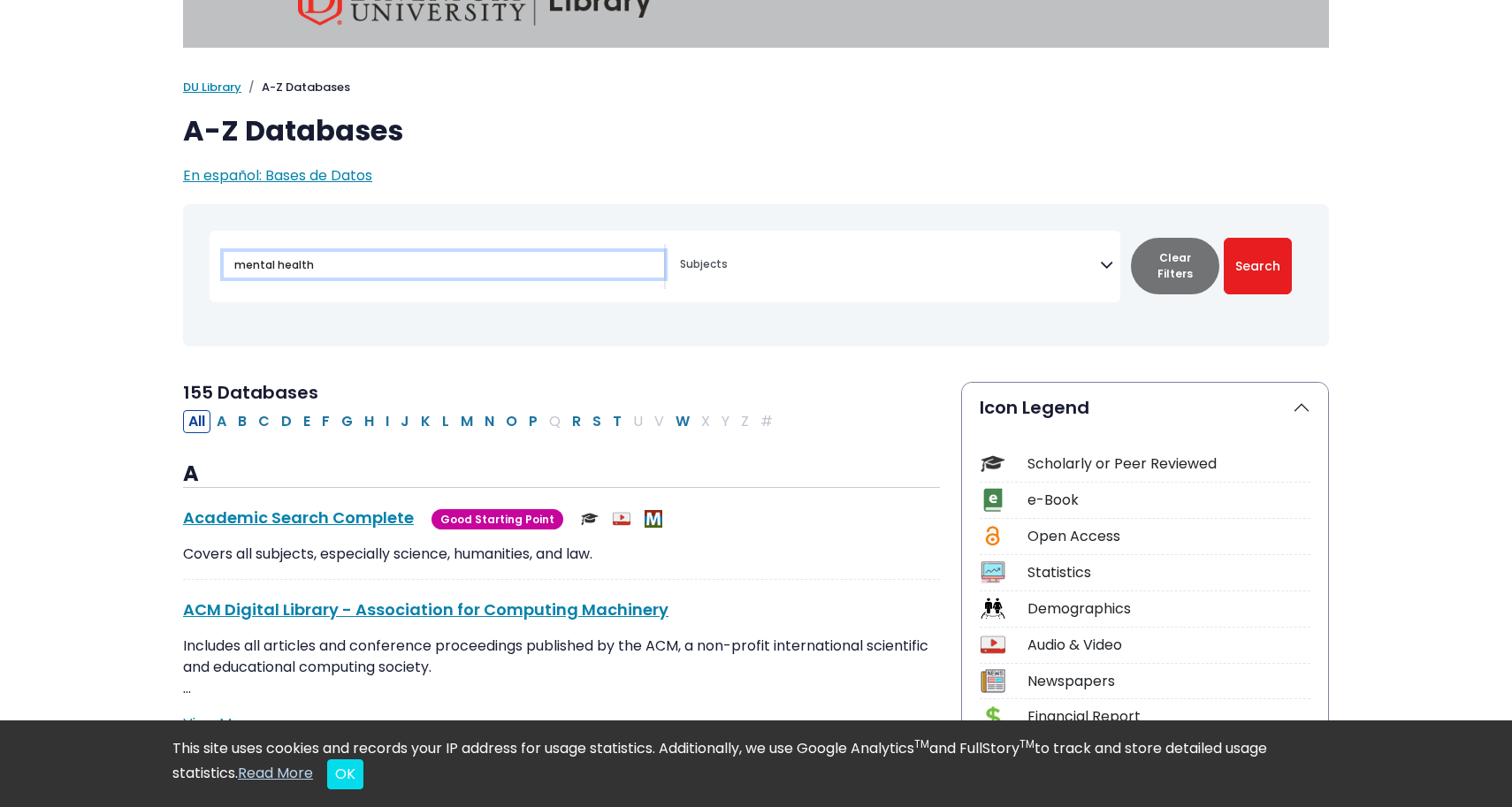
select select "Database Subject Filter"
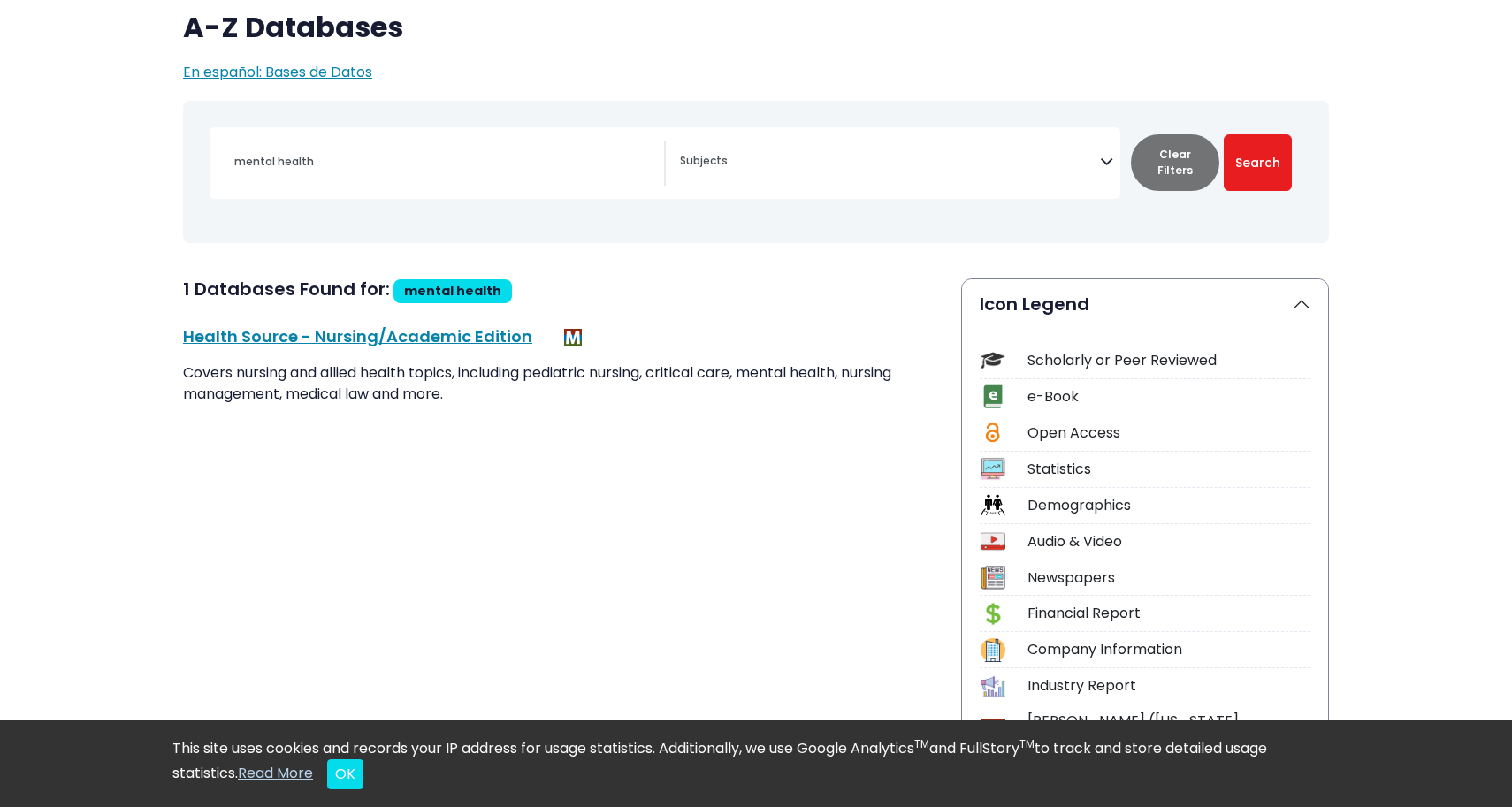
scroll to position [160, 0]
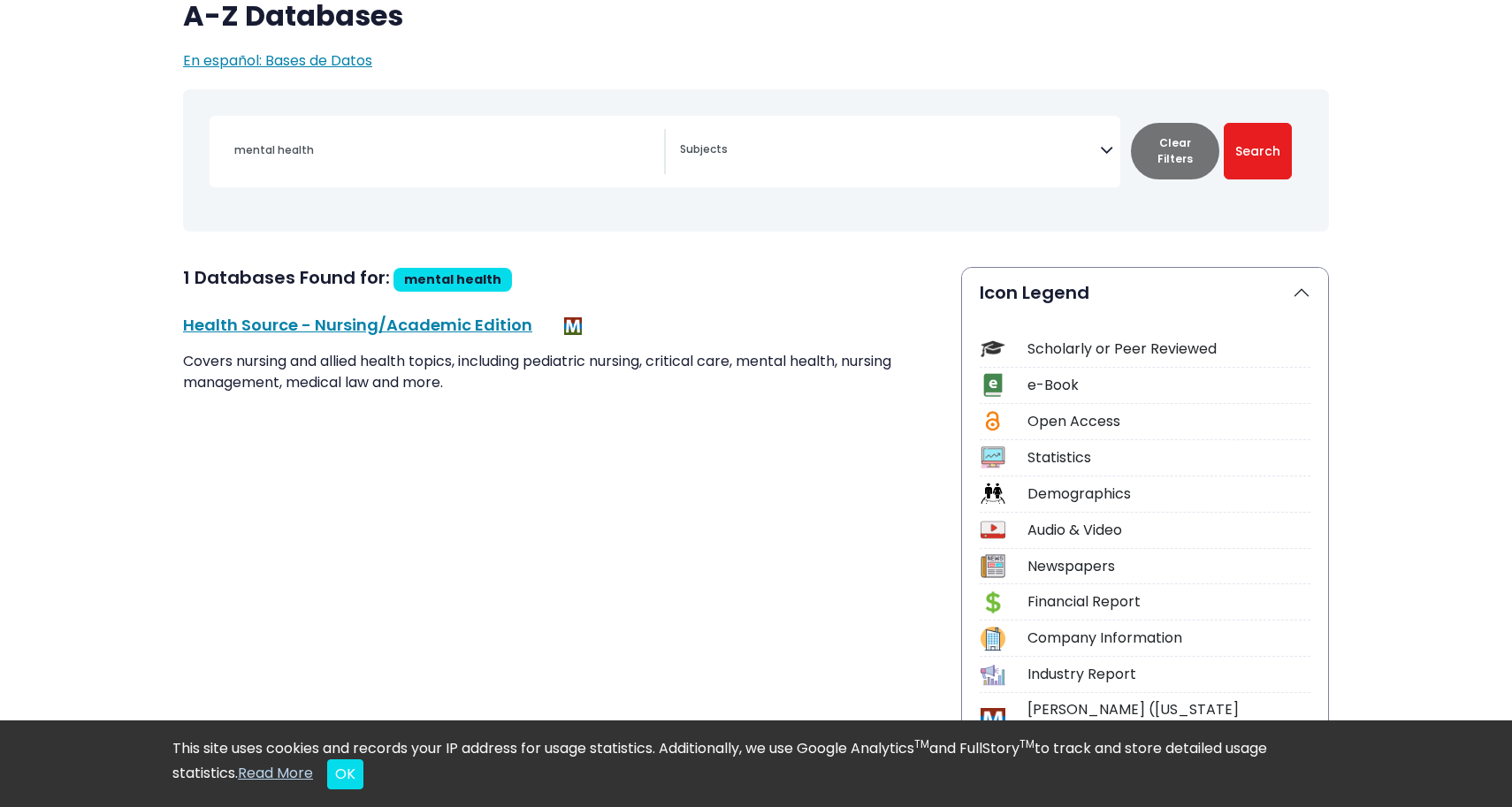
click at [1153, 355] on div "Scholarly or Peer Reviewed" at bounding box center [1169, 350] width 283 height 21
click at [1043, 357] on div "Scholarly or Peer Reviewed" at bounding box center [1169, 350] width 283 height 21
click at [1001, 345] on img at bounding box center [992, 349] width 24 height 24
click at [998, 346] on img at bounding box center [992, 349] width 24 height 24
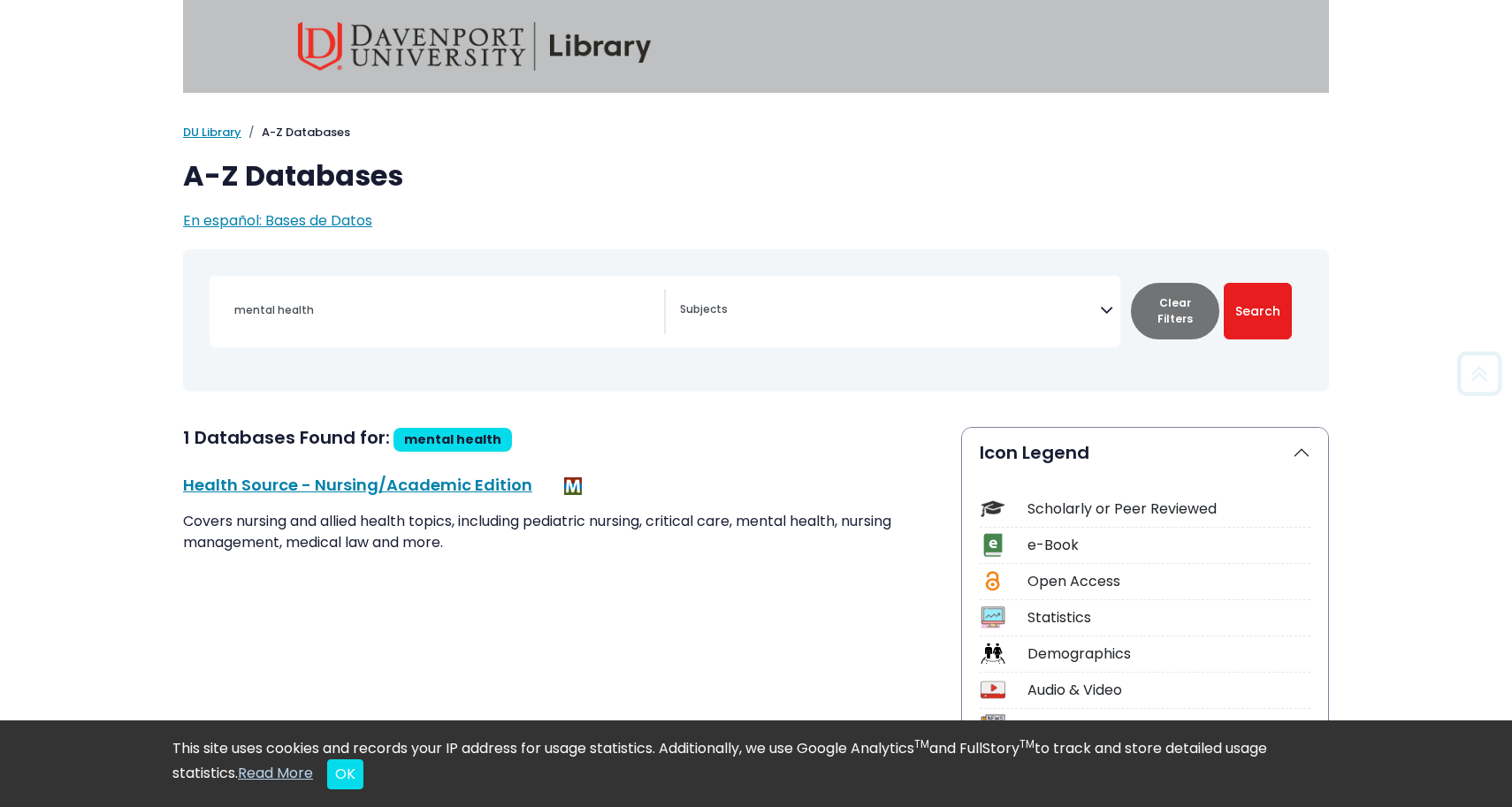
scroll to position [0, 0]
click at [463, 290] on div "mental health" at bounding box center [444, 310] width 441 height 43
click at [463, 302] on input "mental health" at bounding box center [444, 310] width 441 height 25
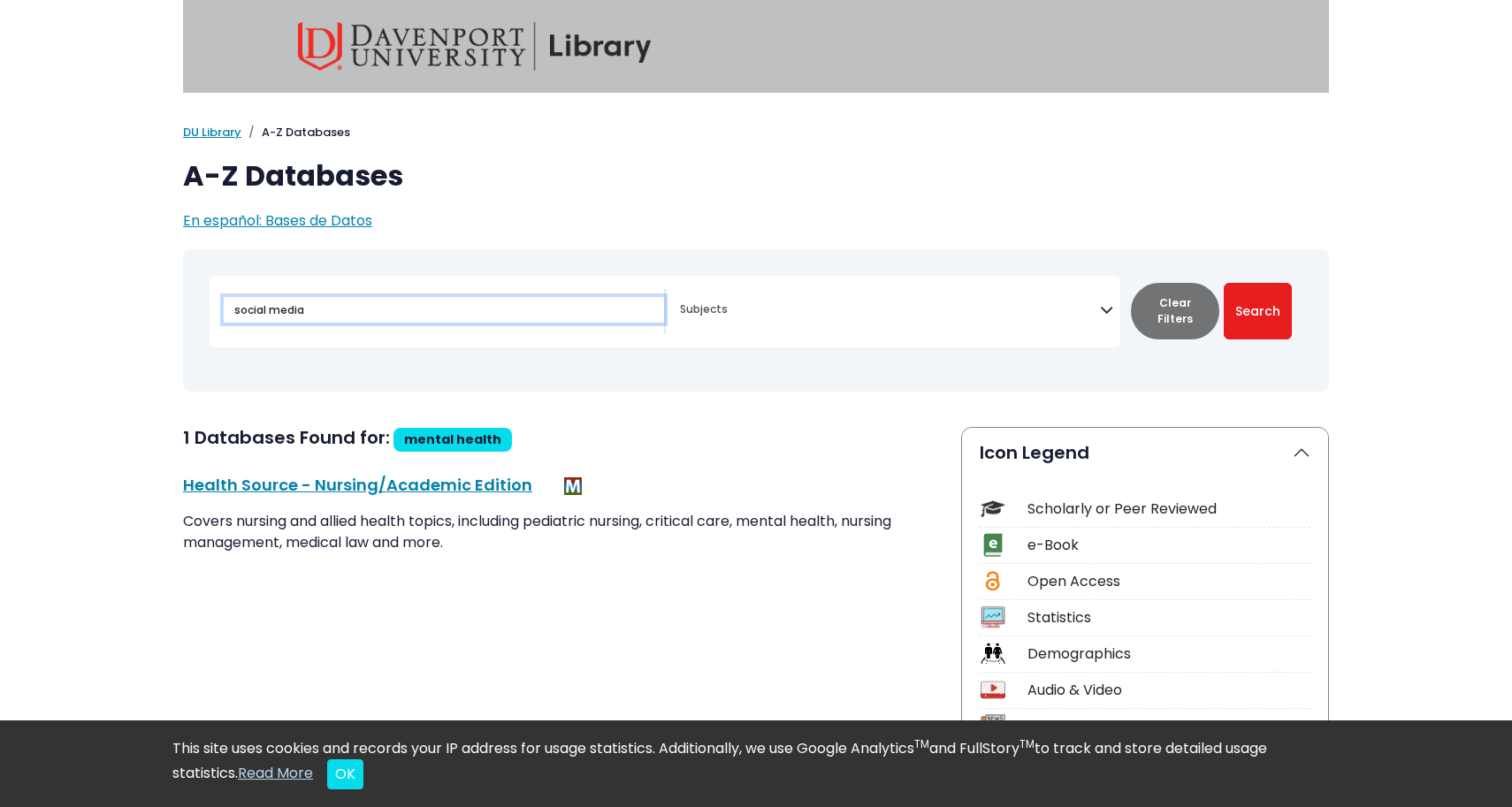
type input "social media"
click at [1257, 310] on button "Search" at bounding box center [1257, 311] width 68 height 56
select select "Database Subject Filter"
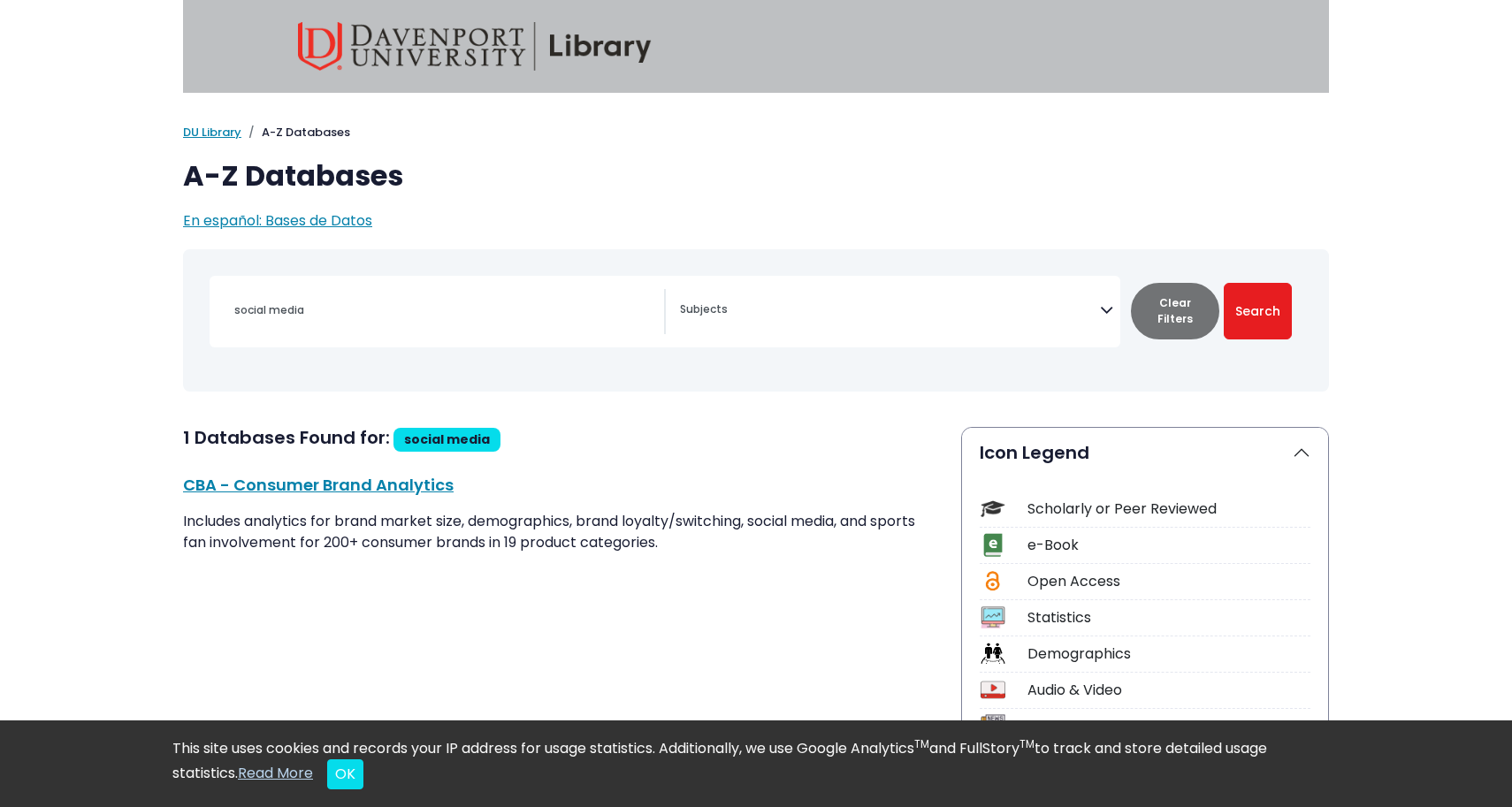
click at [1156, 311] on button "Clear Filters" at bounding box center [1174, 311] width 88 height 56
select select "Database Subject Filter"
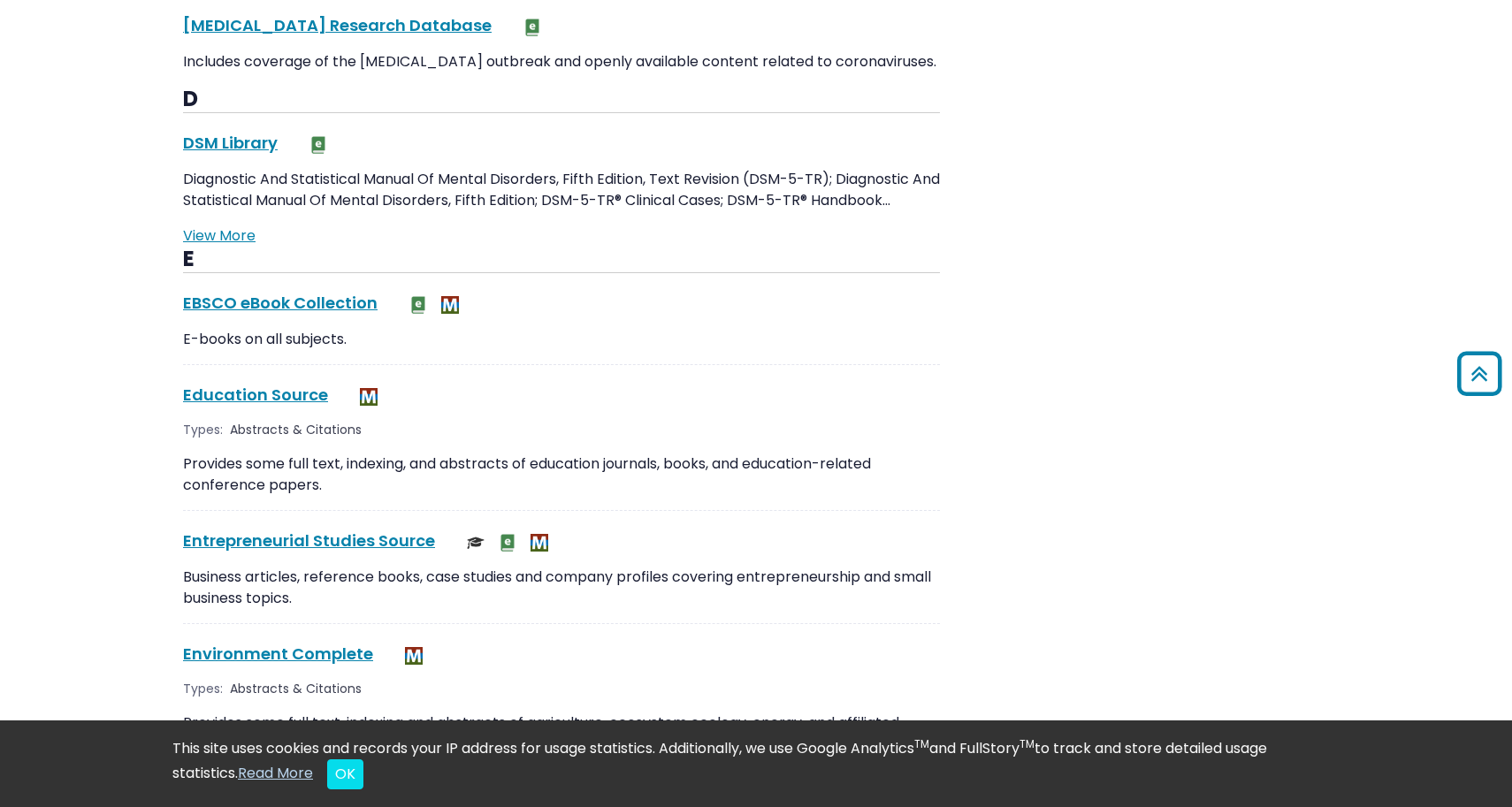
scroll to position [2484, 0]
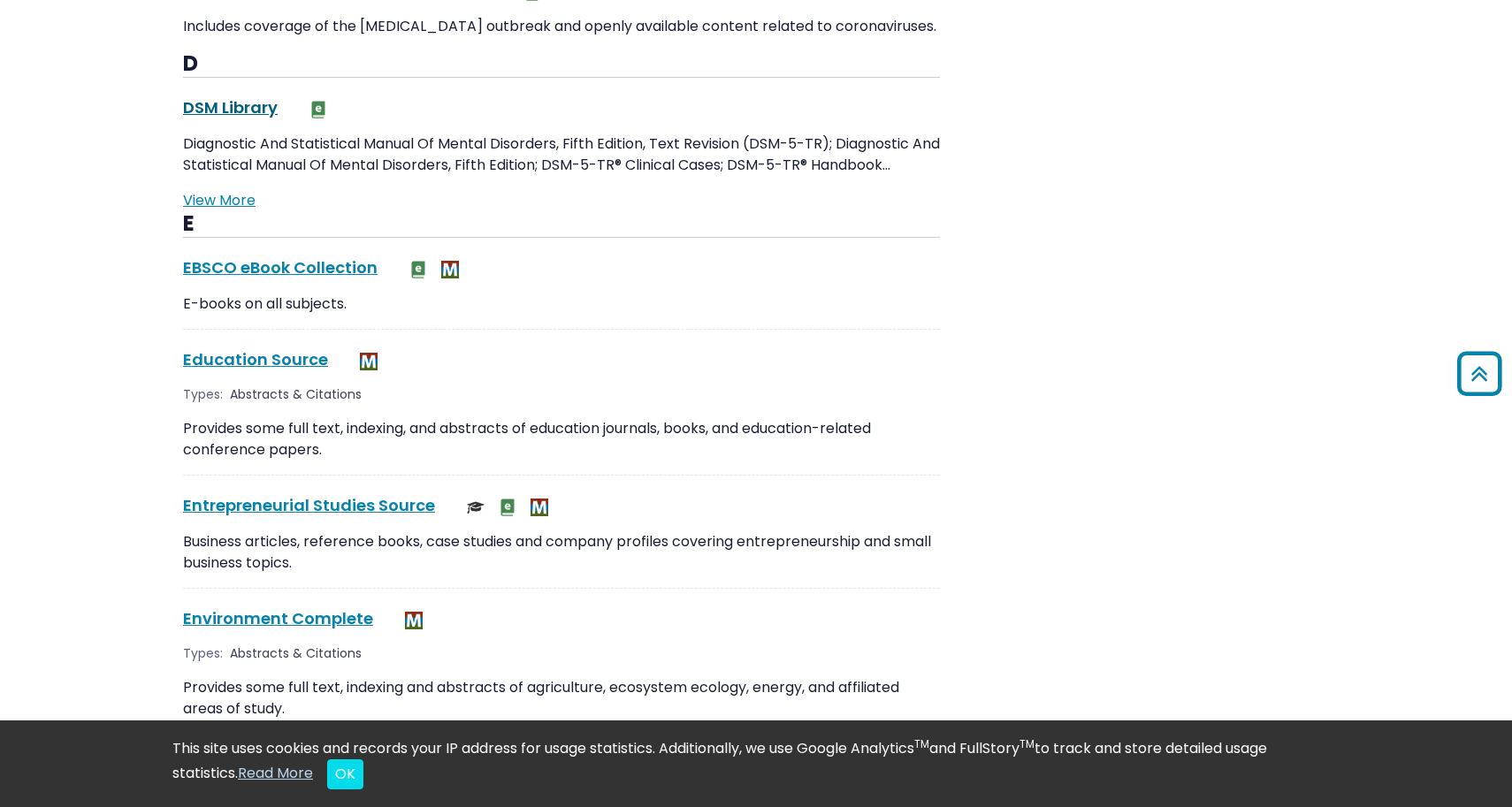
click at [222, 106] on link "DSM Library This link opens in a new window" at bounding box center [231, 107] width 95 height 22
